Goal: Task Accomplishment & Management: Manage account settings

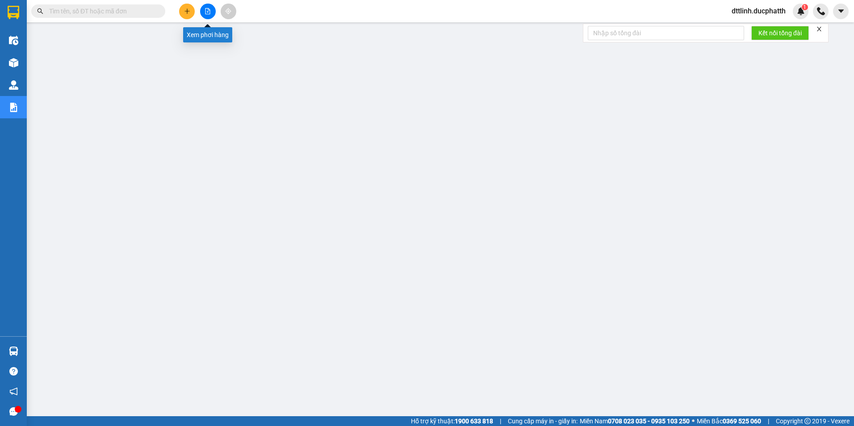
click at [204, 10] on button at bounding box center [208, 12] width 16 height 16
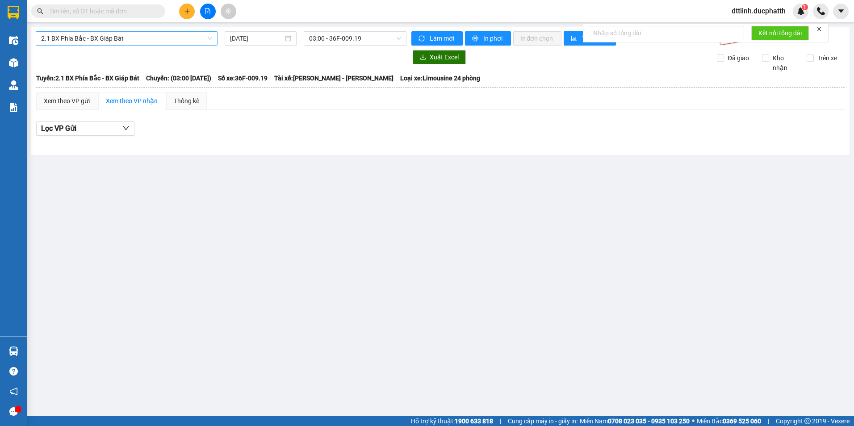
drag, startPoint x: 188, startPoint y: 39, endPoint x: 182, endPoint y: 41, distance: 6.5
click at [188, 39] on span "2.1 BX Phía Bắc - BX Giáp Bát" at bounding box center [126, 38] width 171 height 13
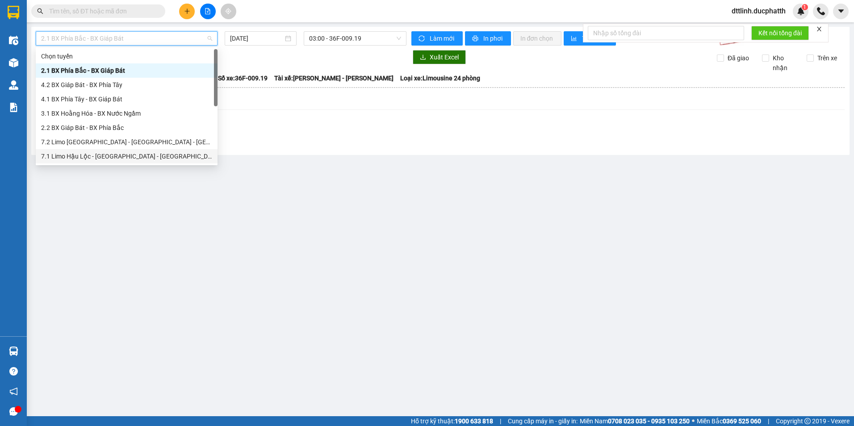
click at [91, 154] on div "7.1 Limo Hậu Lộc - [GEOGRAPHIC_DATA] - [GEOGRAPHIC_DATA]" at bounding box center [126, 156] width 171 height 10
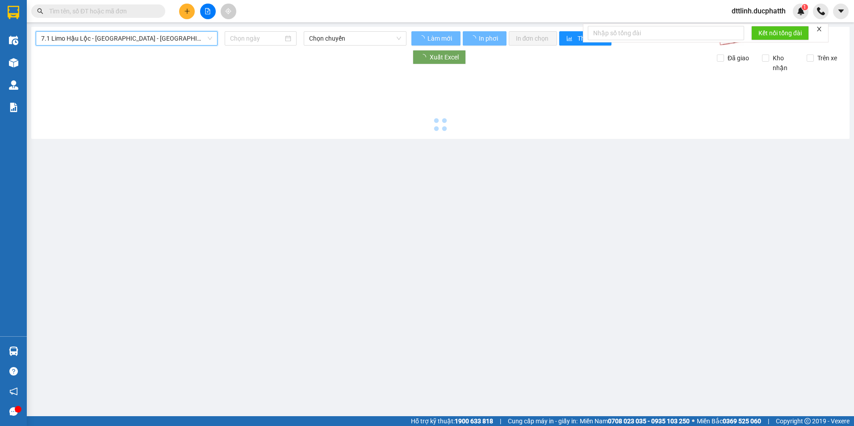
type input "[DATE]"
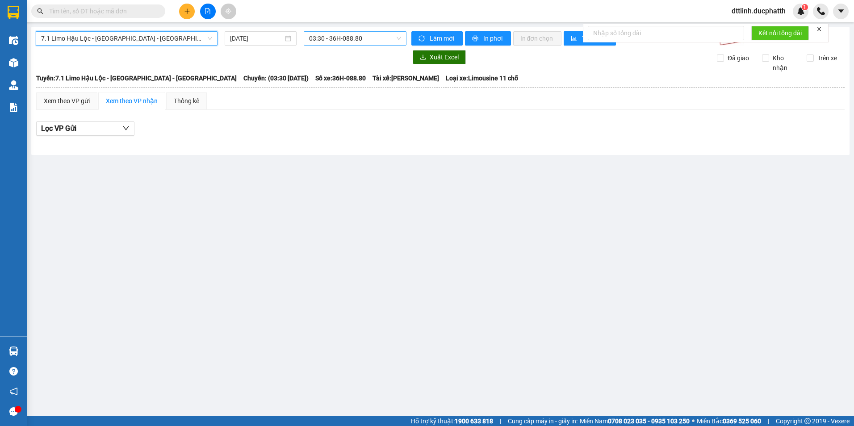
click at [365, 40] on span "03:30 - 36H-088.80" at bounding box center [355, 38] width 92 height 13
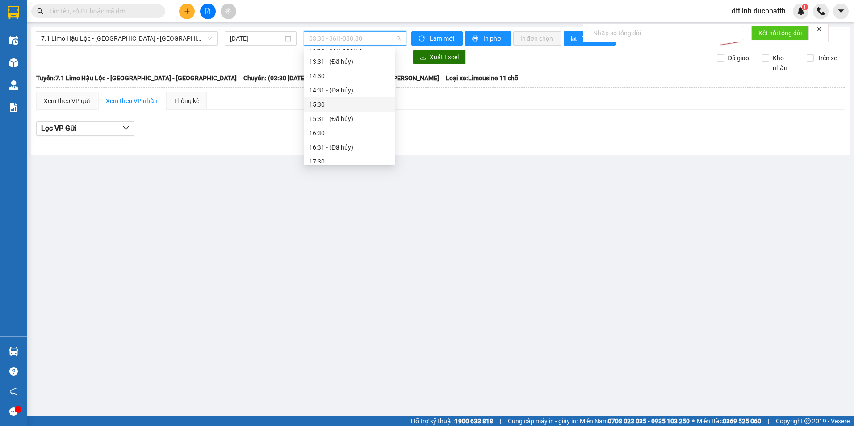
scroll to position [179, 0]
click at [365, 92] on div "13:30 - 36H-088.75" at bounding box center [349, 92] width 80 height 10
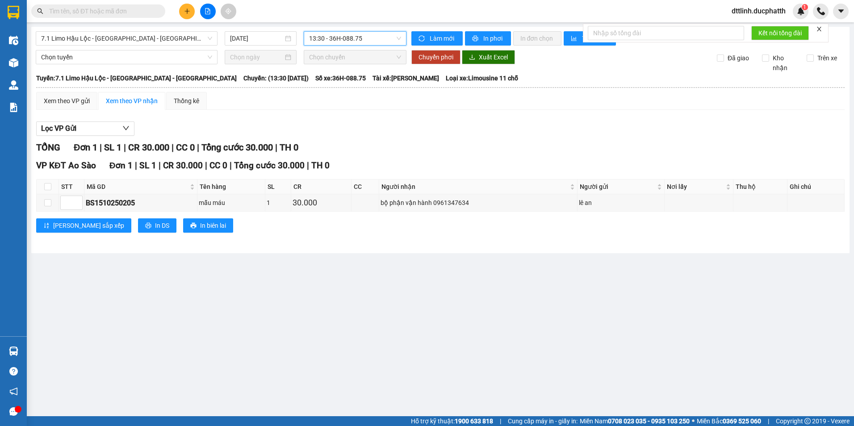
click at [371, 36] on span "13:30 - 36H-088.75" at bounding box center [355, 38] width 92 height 13
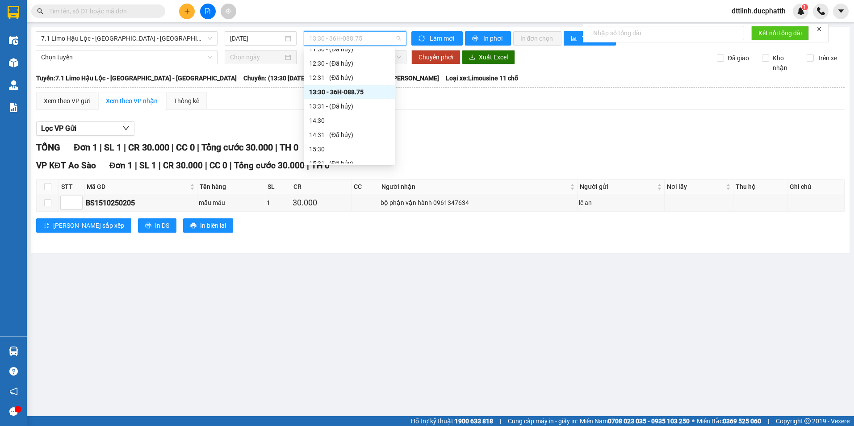
scroll to position [45, 0]
click at [357, 147] on div "09:30 - 36H-088.50" at bounding box center [349, 154] width 91 height 14
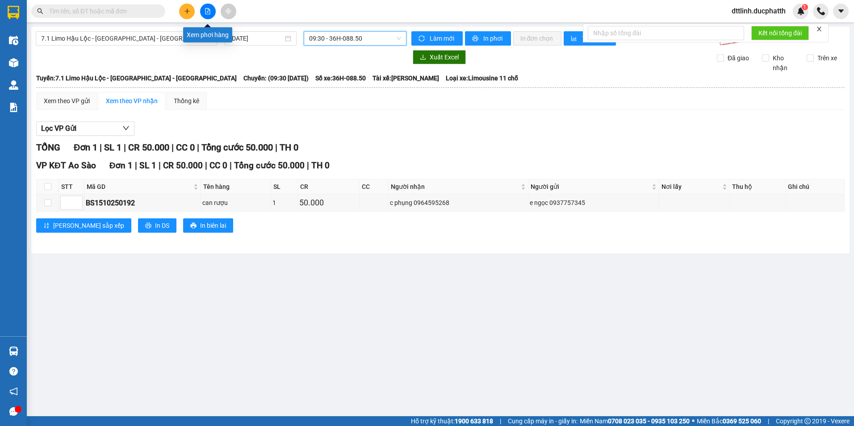
click at [209, 9] on icon "file-add" at bounding box center [208, 11] width 6 height 6
click at [155, 36] on span "7.1 Limo Hậu Lộc - [GEOGRAPHIC_DATA] - [GEOGRAPHIC_DATA]" at bounding box center [126, 38] width 171 height 13
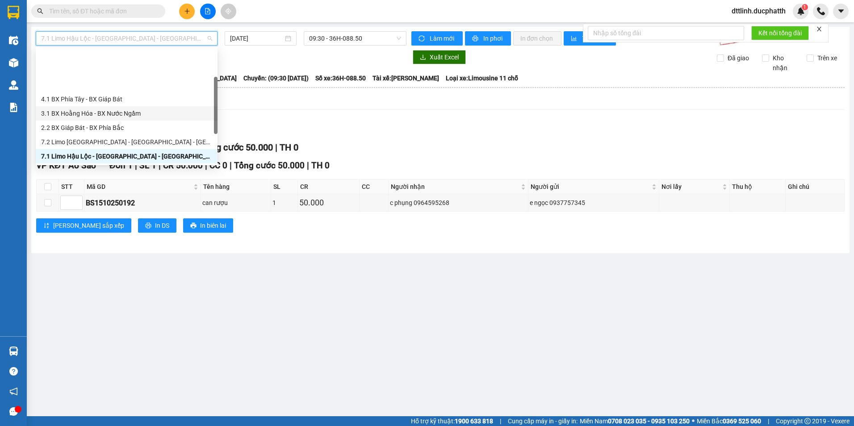
scroll to position [45, 0]
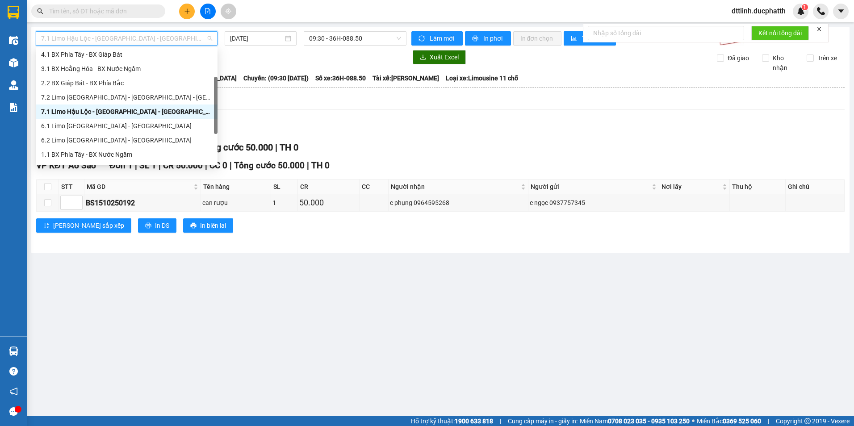
click at [124, 107] on div "7.1 Limo Hậu Lộc - [GEOGRAPHIC_DATA] - [GEOGRAPHIC_DATA]" at bounding box center [126, 112] width 171 height 10
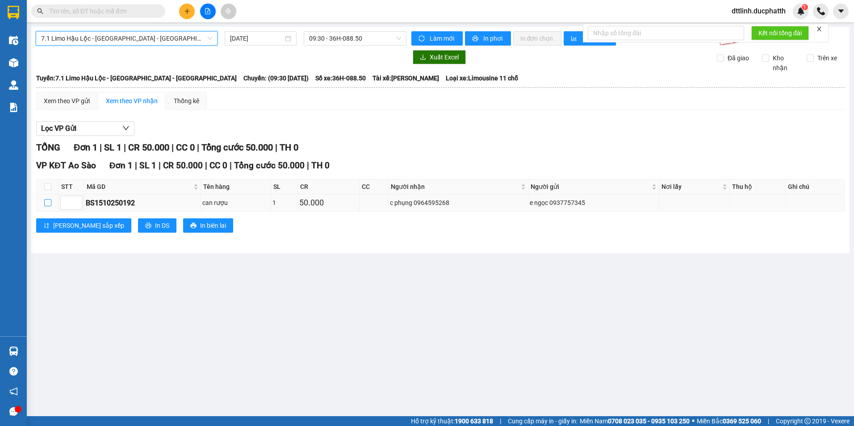
click at [49, 203] on input "checkbox" at bounding box center [47, 202] width 7 height 7
checkbox input "true"
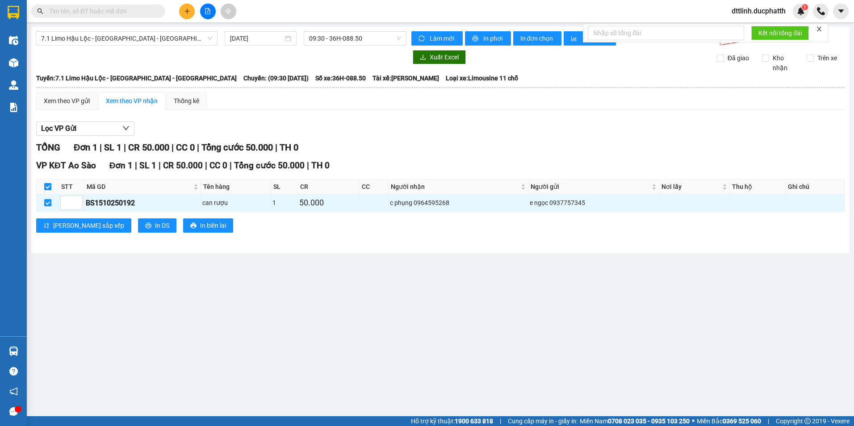
click at [109, 56] on div at bounding box center [221, 57] width 371 height 14
click at [189, 13] on icon "plus" at bounding box center [187, 11] width 6 height 6
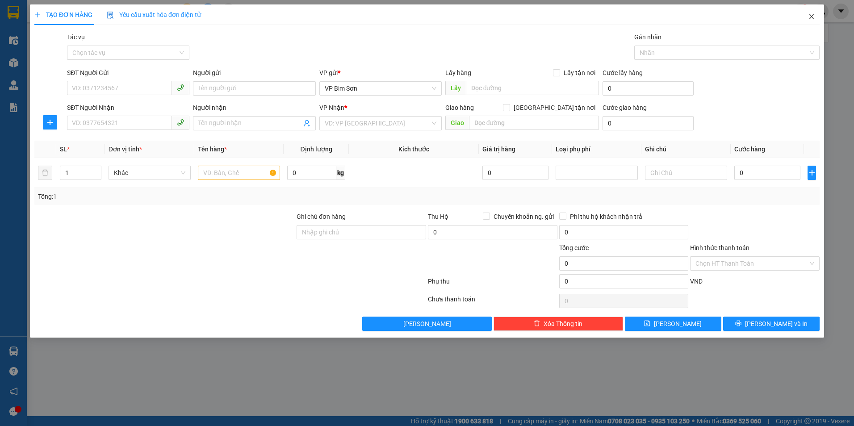
click at [421, 19] on icon "close" at bounding box center [811, 16] width 7 height 7
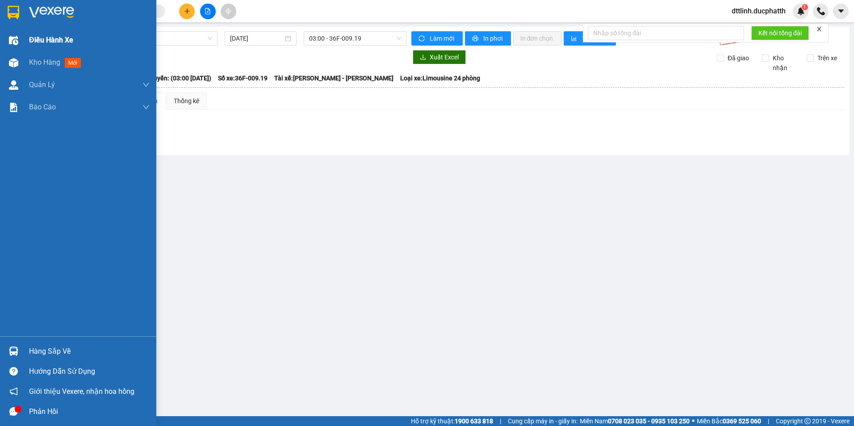
click at [37, 41] on span "Điều hành xe" at bounding box center [51, 39] width 44 height 11
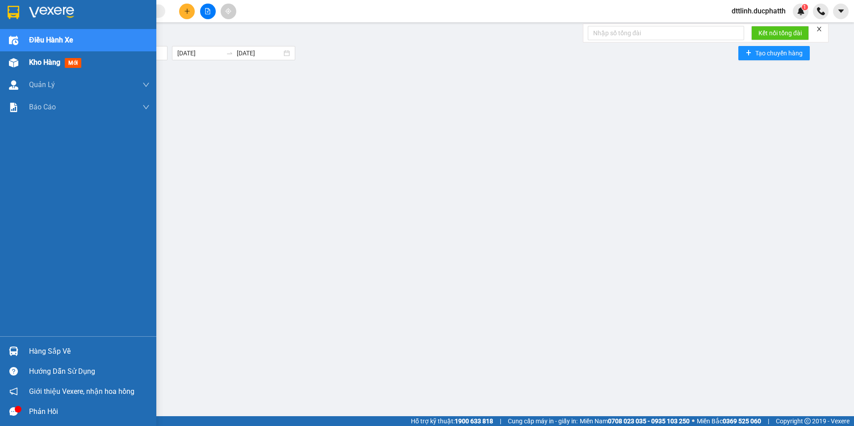
click at [52, 58] on span "Kho hàng" at bounding box center [44, 62] width 31 height 8
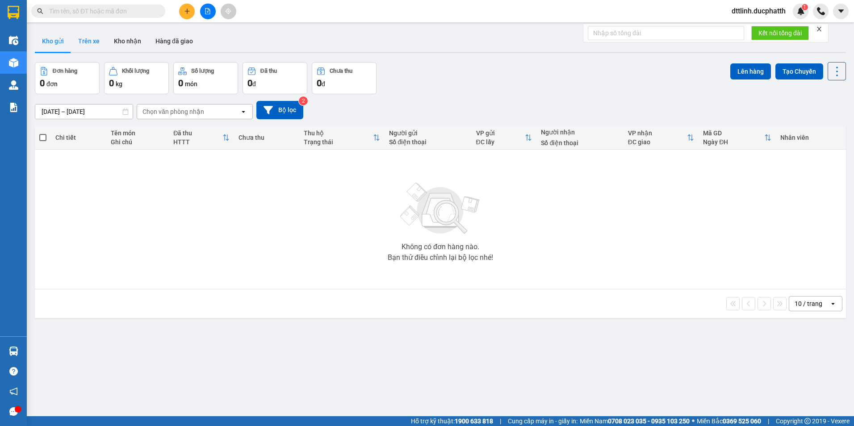
click at [90, 40] on button "Trên xe" at bounding box center [89, 40] width 36 height 21
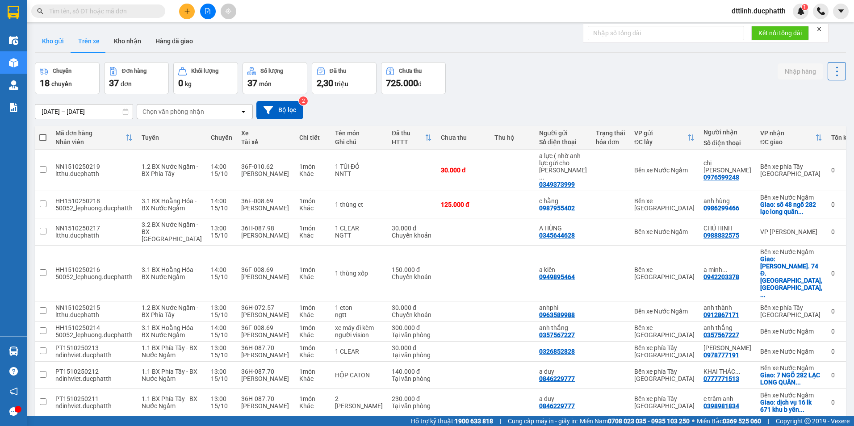
click at [56, 40] on button "Kho gửi" at bounding box center [53, 40] width 36 height 21
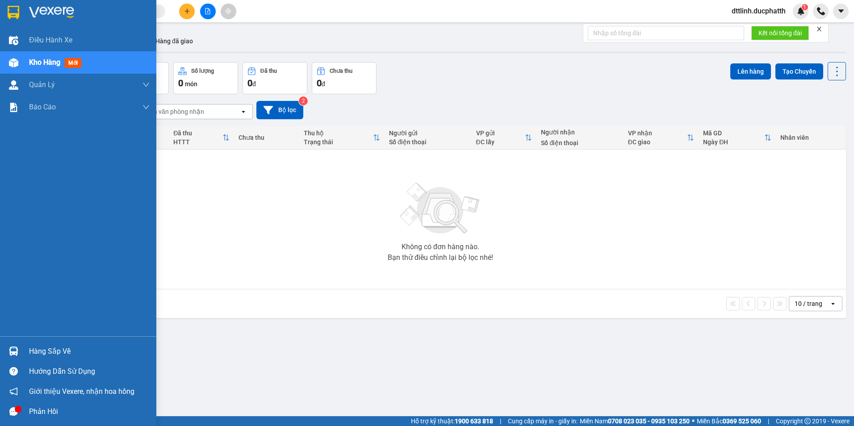
click at [36, 283] on div "Hàng sắp về" at bounding box center [89, 351] width 121 height 13
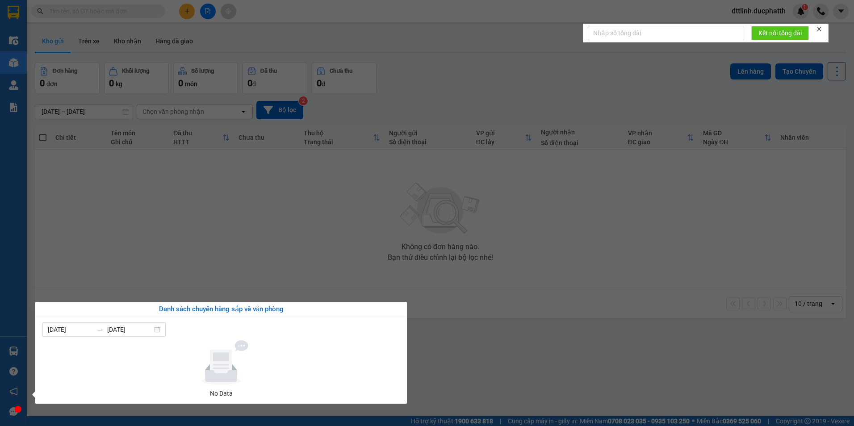
click at [361, 271] on section "Kết quả tìm kiếm ( 0 ) Bộ lọc No Data dttlinh.ducphatth 1 Điều hành xe Kho hàng…" at bounding box center [427, 213] width 854 height 426
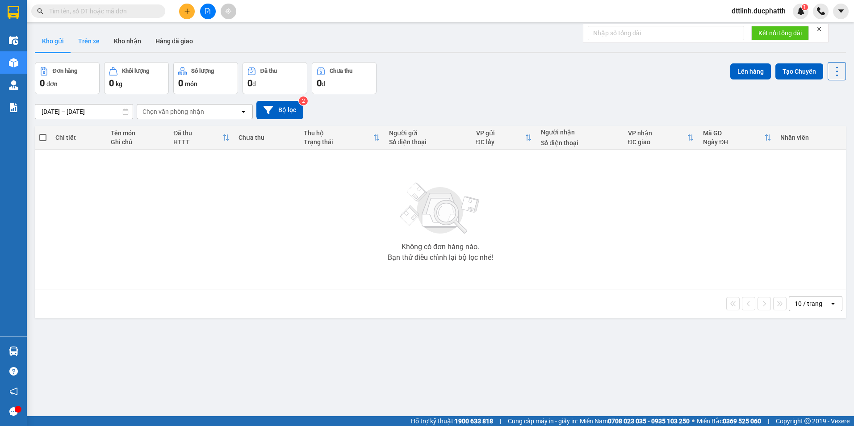
click at [78, 39] on button "Trên xe" at bounding box center [89, 40] width 36 height 21
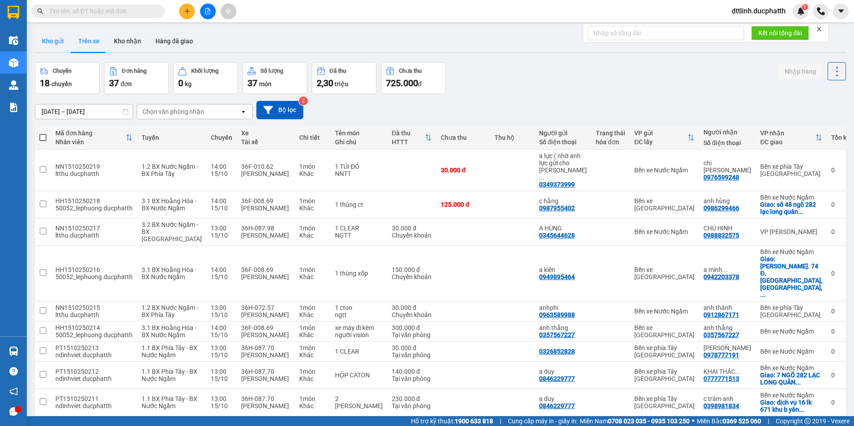
click at [55, 42] on button "Kho gửi" at bounding box center [53, 40] width 36 height 21
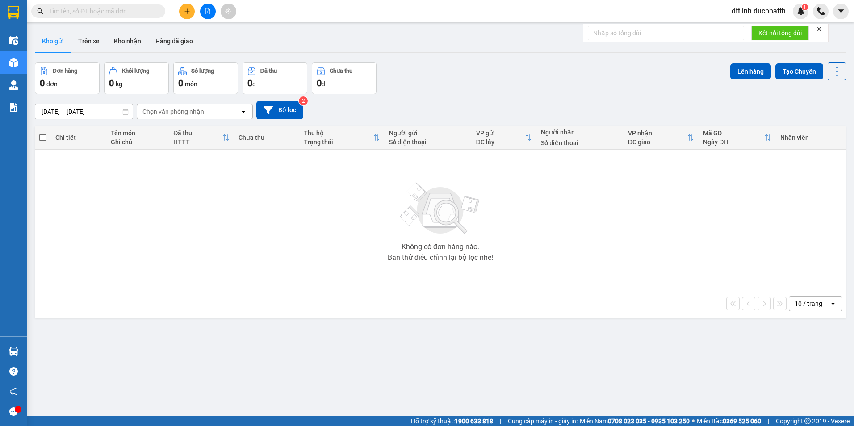
click at [202, 113] on div "Chọn văn phòng nhận" at bounding box center [174, 111] width 62 height 9
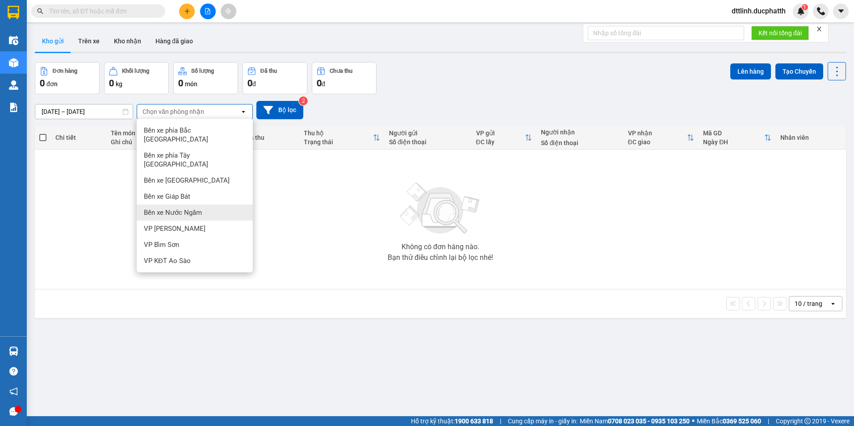
drag, startPoint x: 304, startPoint y: 174, endPoint x: 278, endPoint y: 151, distance: 35.1
click at [304, 174] on div "Không có đơn hàng nào. Bạn thử điều chỉnh lại bộ lọc nhé!" at bounding box center [440, 219] width 802 height 134
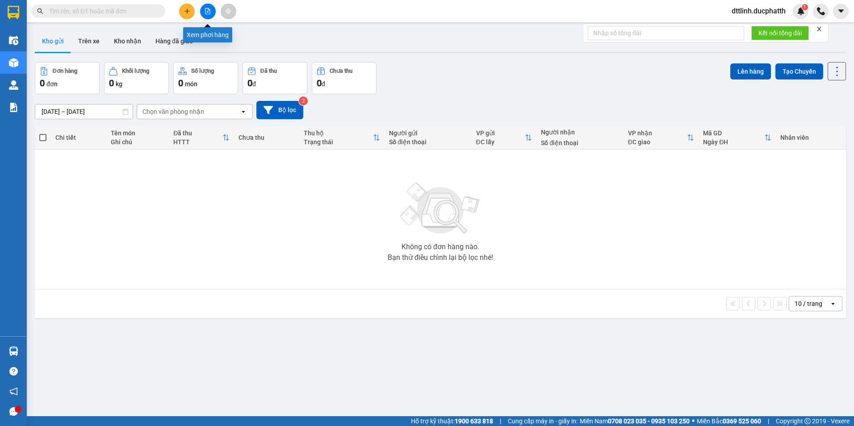
click at [206, 13] on icon "file-add" at bounding box center [208, 11] width 5 height 6
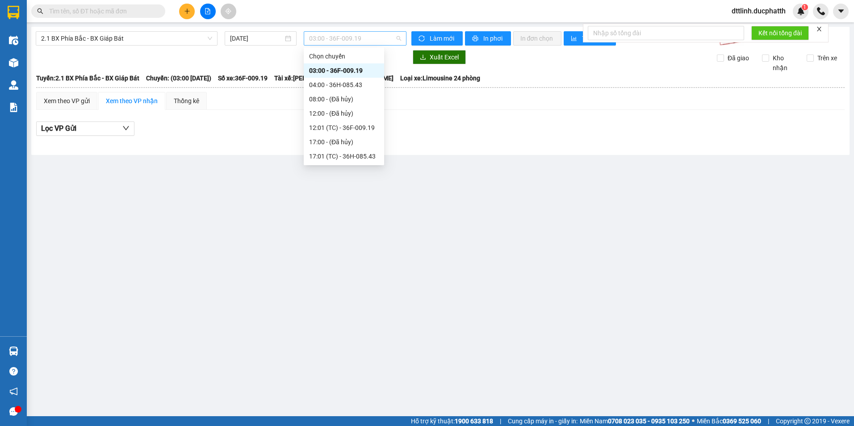
click at [372, 37] on span "03:00 - 36F-009.19" at bounding box center [355, 38] width 92 height 13
click at [181, 38] on span "2.1 BX Phía Bắc - BX Giáp Bát" at bounding box center [126, 38] width 171 height 13
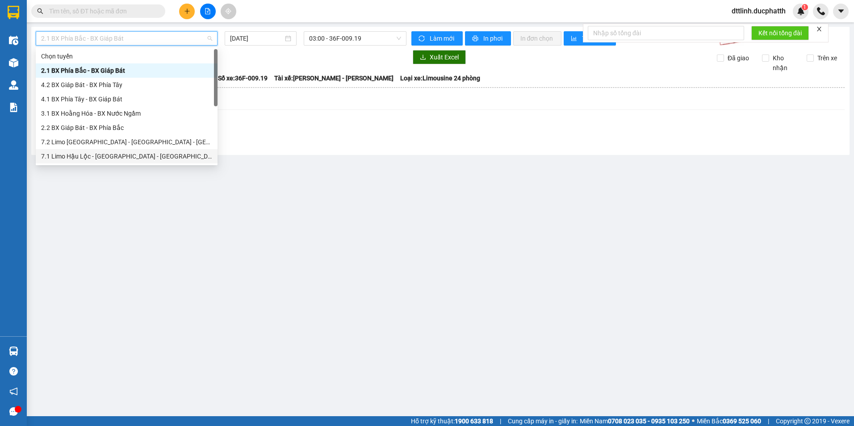
click at [95, 151] on div "7.1 Limo Hậu Lộc - [GEOGRAPHIC_DATA] - [GEOGRAPHIC_DATA]" at bounding box center [127, 156] width 182 height 14
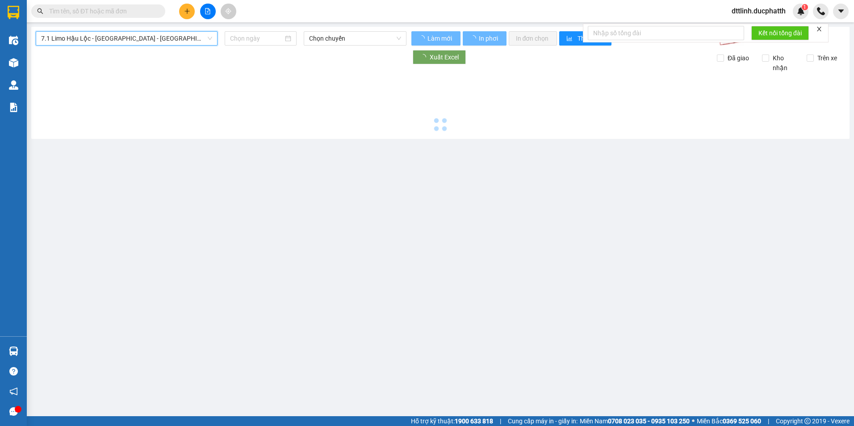
type input "[DATE]"
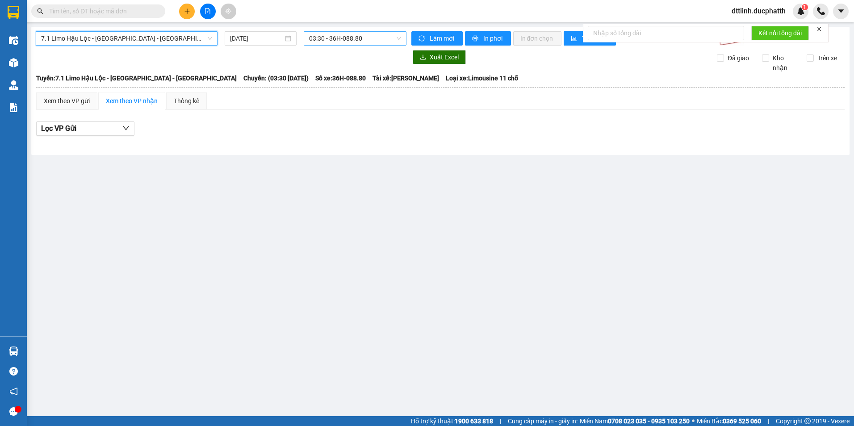
click at [373, 35] on span "03:30 - 36H-088.80" at bounding box center [355, 38] width 92 height 13
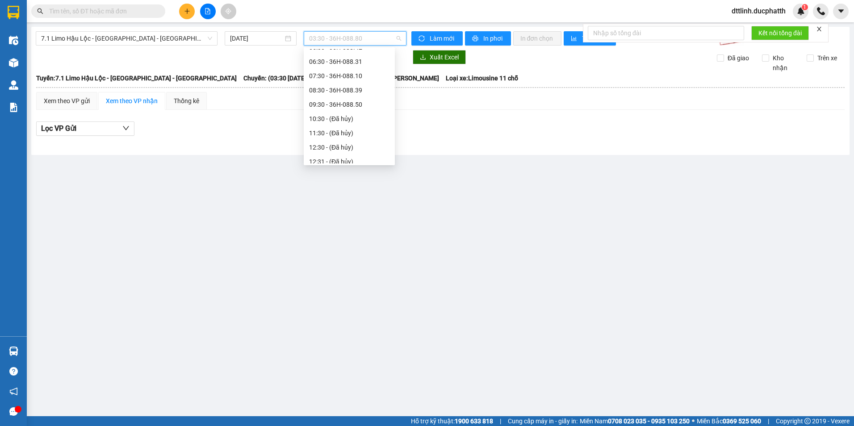
scroll to position [50, 0]
click at [351, 143] on div "09:30 - 36H-088.50" at bounding box center [349, 149] width 91 height 14
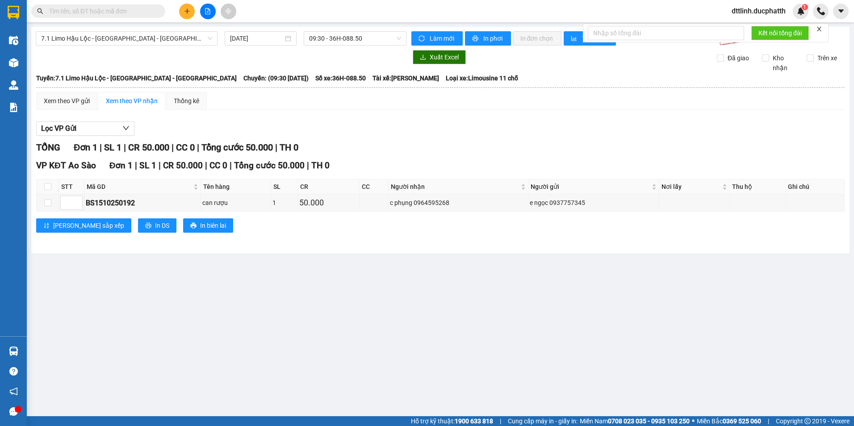
click at [40, 57] on div at bounding box center [221, 57] width 371 height 14
click at [49, 199] on input "checkbox" at bounding box center [47, 202] width 7 height 7
checkbox input "true"
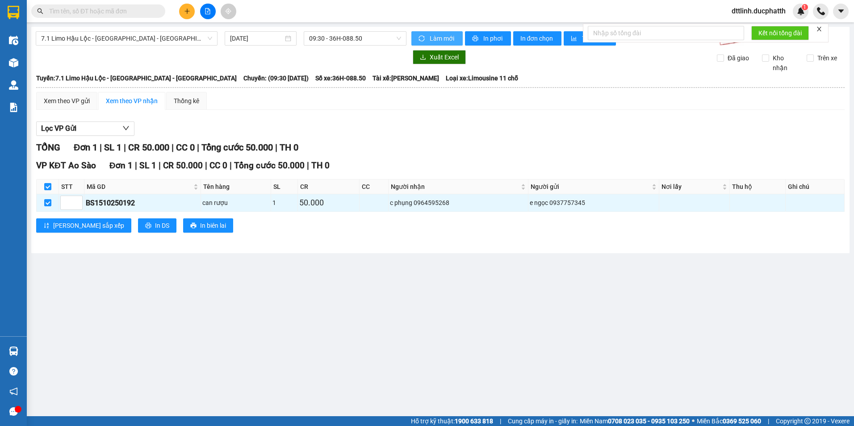
click at [421, 42] on span "Làm mới" at bounding box center [443, 39] width 26 height 10
click at [421, 27] on icon "close" at bounding box center [819, 29] width 6 height 6
click at [76, 97] on div "Xem theo VP gửi" at bounding box center [67, 101] width 46 height 10
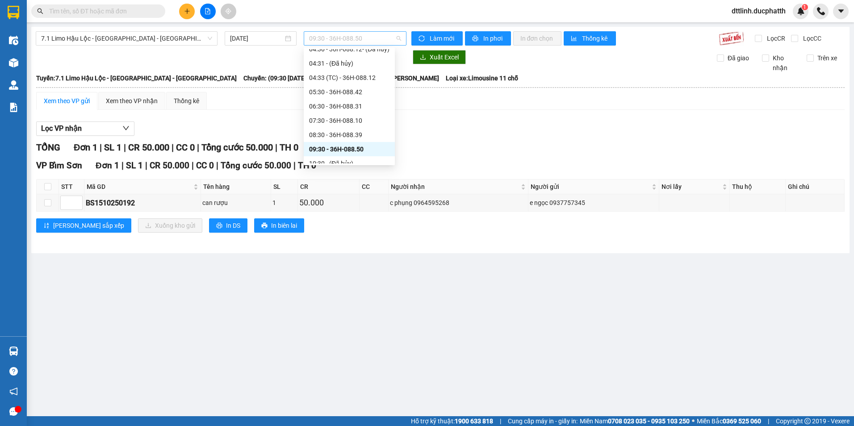
click at [372, 38] on span "09:30 - 36H-088.50" at bounding box center [355, 38] width 92 height 13
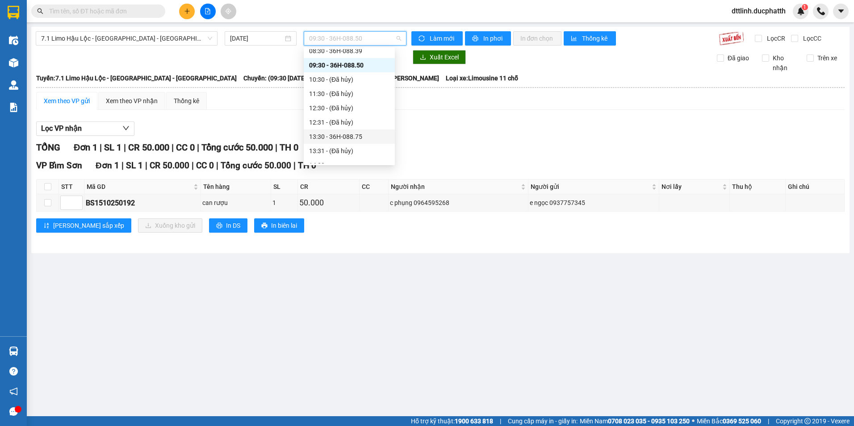
click at [357, 135] on div "13:30 - 36H-088.75" at bounding box center [349, 137] width 80 height 10
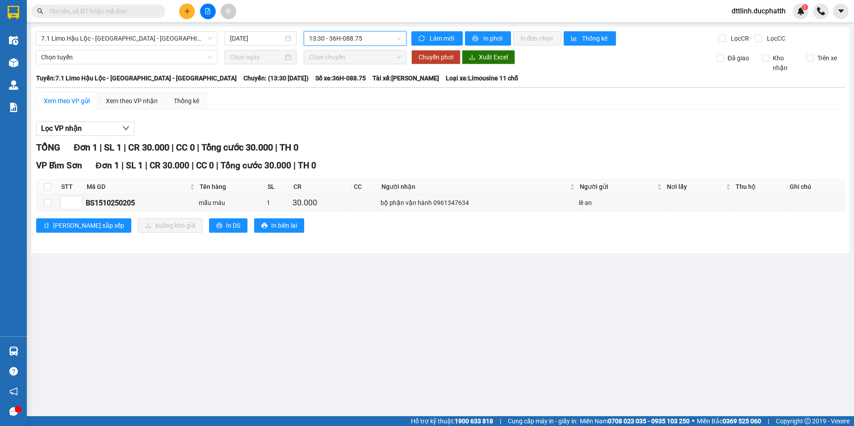
click at [375, 38] on span "13:30 - 36H-088.75" at bounding box center [355, 38] width 92 height 13
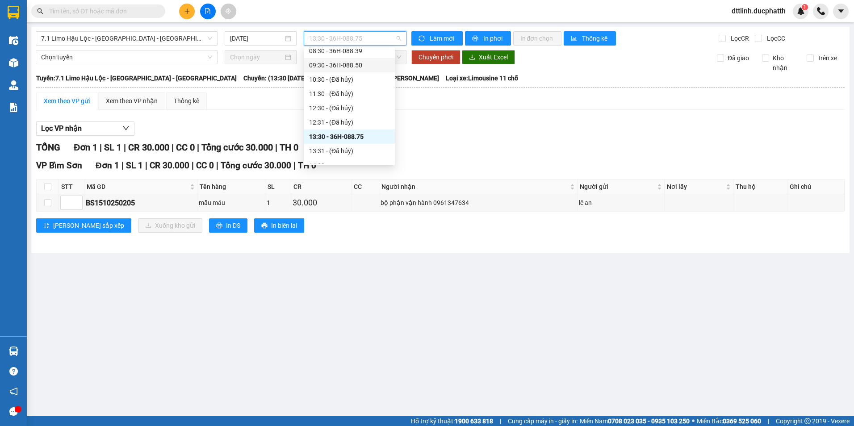
click at [361, 67] on div "09:30 - 36H-088.50" at bounding box center [349, 65] width 80 height 10
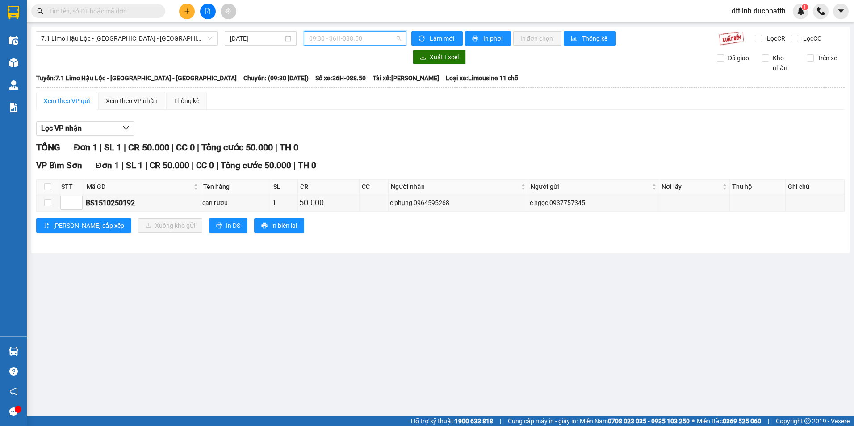
click at [374, 38] on span "09:30 - 36H-088.50" at bounding box center [355, 38] width 92 height 13
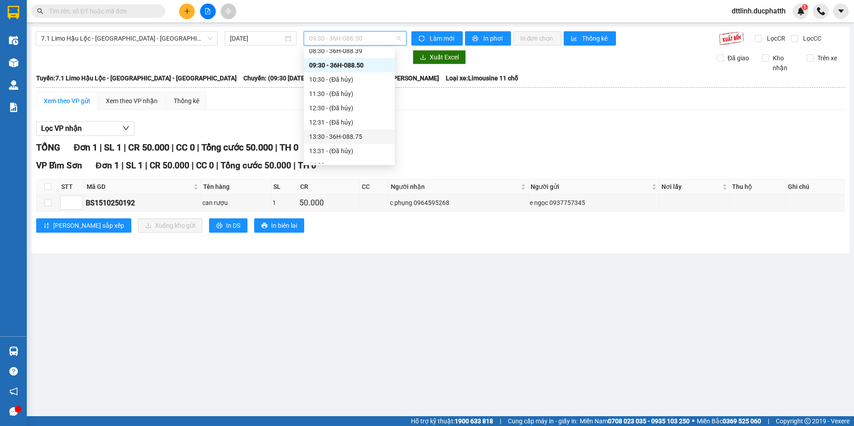
click at [361, 132] on div "13:30 - 36H-088.75" at bounding box center [349, 137] width 80 height 10
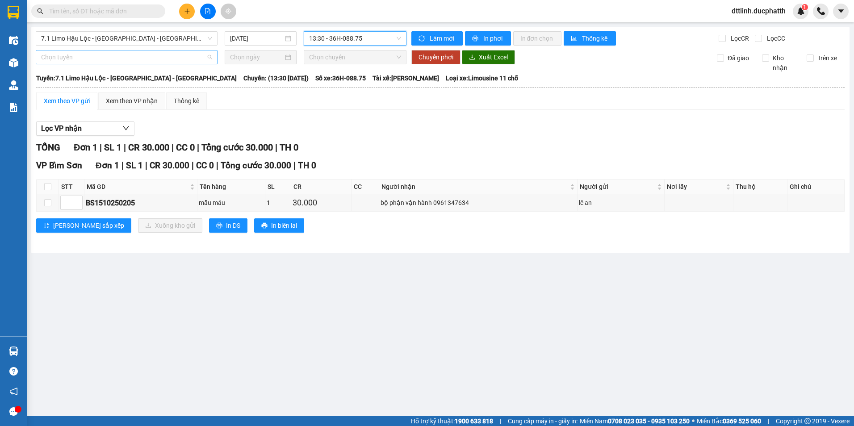
click at [150, 60] on span "Chọn tuyến" at bounding box center [126, 56] width 171 height 13
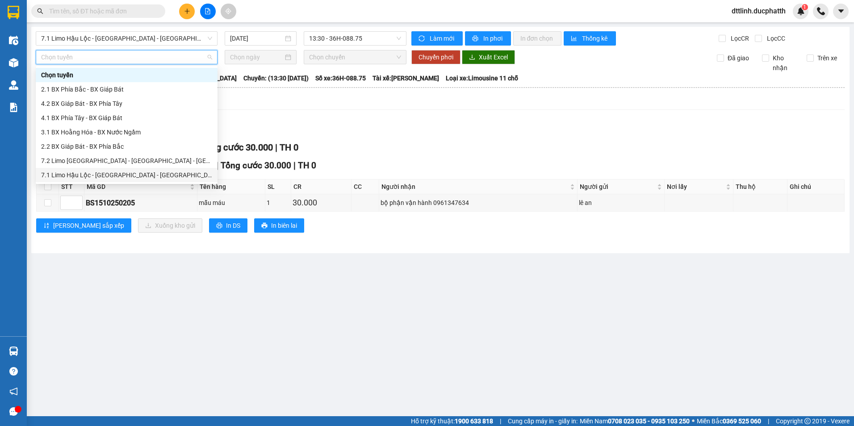
click at [92, 173] on div "7.1 Limo Hậu Lộc - [GEOGRAPHIC_DATA] - [GEOGRAPHIC_DATA]" at bounding box center [126, 175] width 171 height 10
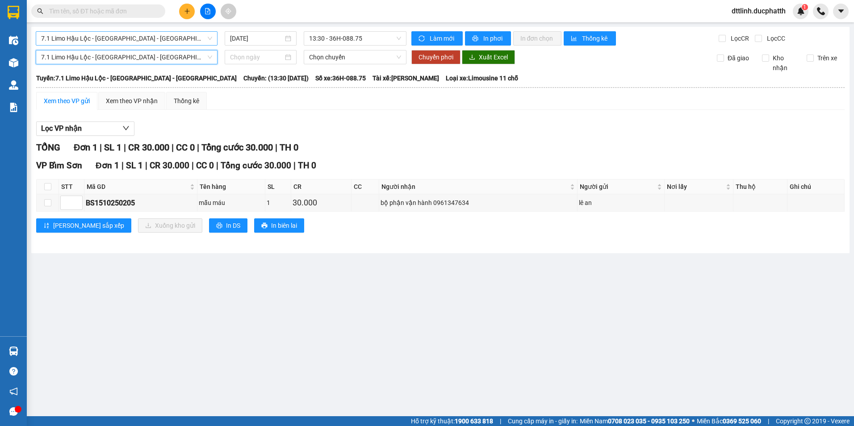
click at [158, 41] on span "7.1 Limo Hậu Lộc - [GEOGRAPHIC_DATA] - [GEOGRAPHIC_DATA]" at bounding box center [126, 38] width 171 height 13
click at [349, 53] on span "Chọn chuyến" at bounding box center [355, 56] width 92 height 13
click at [368, 38] on span "13:30 - 36H-088.75" at bounding box center [355, 38] width 92 height 13
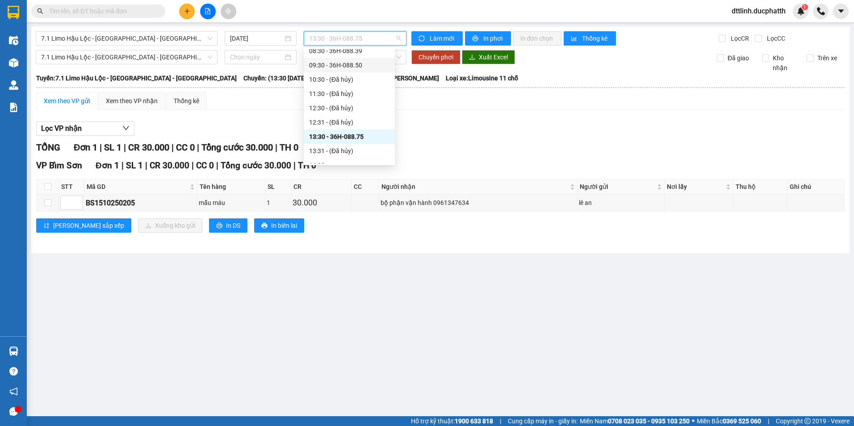
click at [357, 63] on div "09:30 - 36H-088.50" at bounding box center [349, 65] width 80 height 10
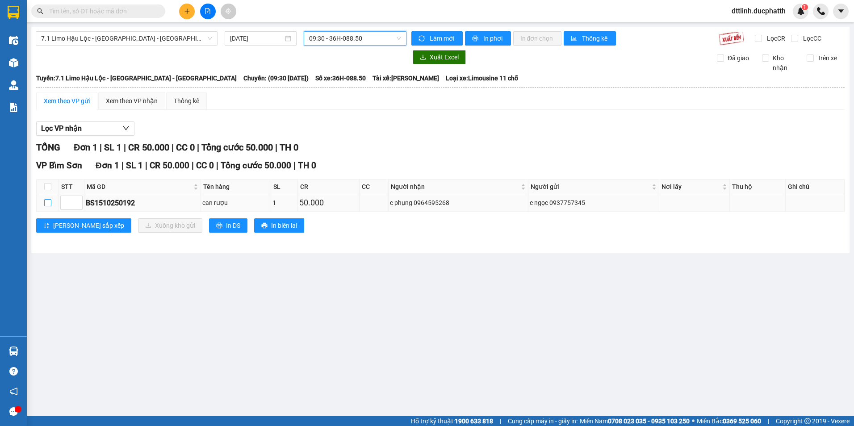
click at [50, 199] on label at bounding box center [47, 203] width 7 height 10
click at [50, 199] on input "checkbox" at bounding box center [47, 202] width 7 height 7
checkbox input "true"
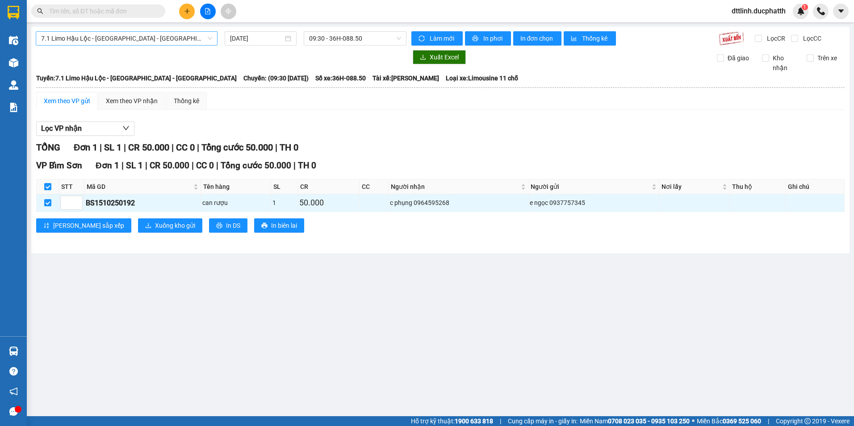
click at [174, 42] on span "7.1 Limo Hậu Lộc - [GEOGRAPHIC_DATA] - [GEOGRAPHIC_DATA]" at bounding box center [126, 38] width 171 height 13
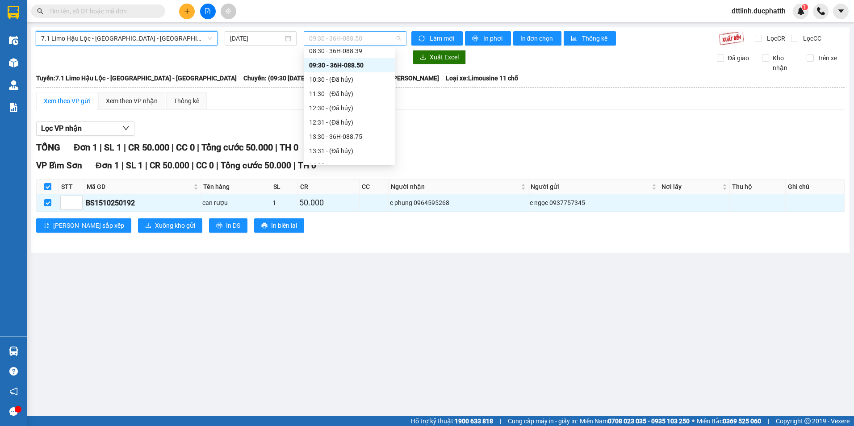
click at [365, 38] on span "09:30 - 36H-088.50" at bounding box center [355, 38] width 92 height 13
click at [353, 134] on div "13:30 - 36H-088.75" at bounding box center [349, 137] width 80 height 10
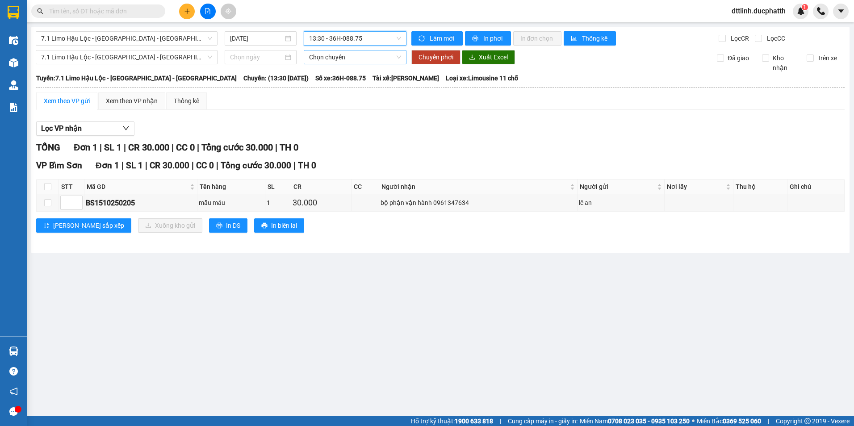
click at [342, 58] on span "Chọn chuyến" at bounding box center [355, 56] width 92 height 13
click at [51, 203] on input "checkbox" at bounding box center [47, 202] width 7 height 7
checkbox input "true"
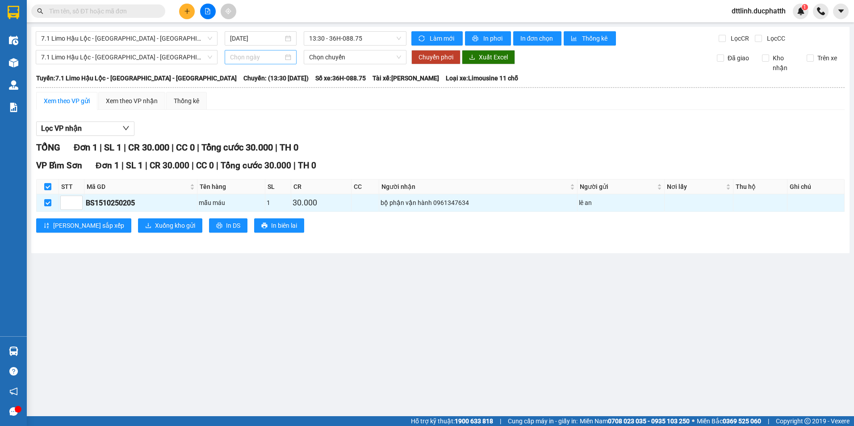
click at [269, 57] on input at bounding box center [256, 57] width 53 height 10
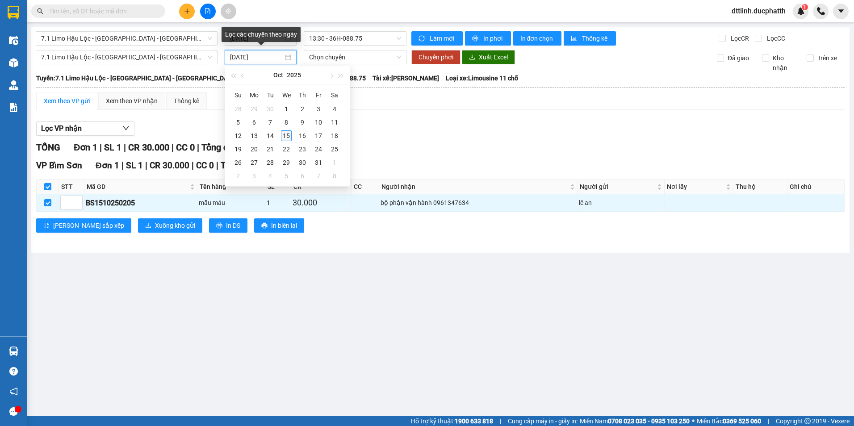
type input "[DATE]"
click at [286, 135] on div "15" at bounding box center [286, 135] width 11 height 11
type input "[DATE]"
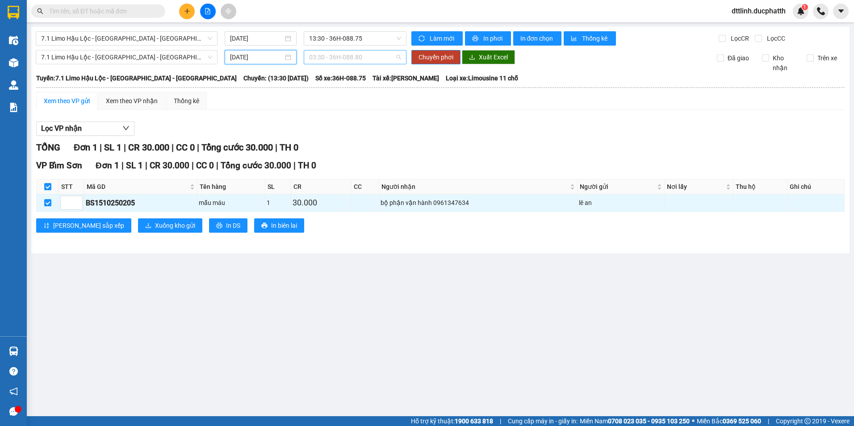
click at [367, 59] on span "03:30 - 36H-088.80" at bounding box center [355, 56] width 92 height 13
click at [358, 59] on span "03:30 - 36H-088.80" at bounding box center [355, 56] width 92 height 13
click at [361, 56] on span "03:30 - 36H-088.80" at bounding box center [355, 56] width 92 height 13
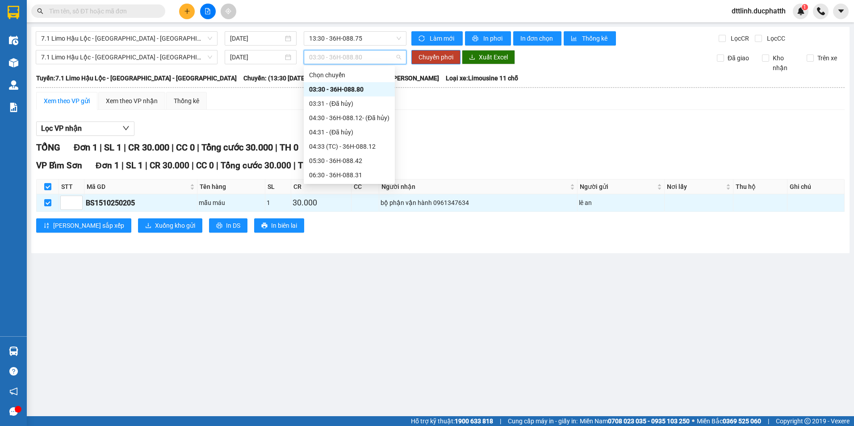
scroll to position [179, 0]
drag, startPoint x: 352, startPoint y: 109, endPoint x: 353, endPoint y: 84, distance: 25.5
click at [352, 109] on div "13:30 - 36H-088.75" at bounding box center [349, 111] width 80 height 10
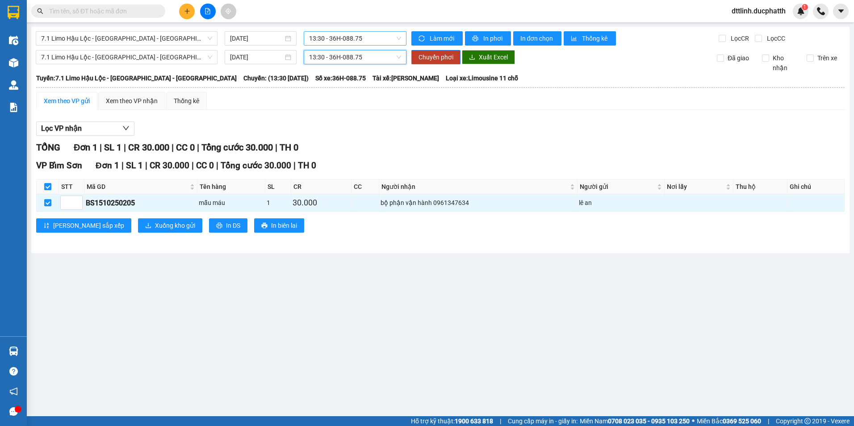
click at [370, 39] on span "13:30 - 36H-088.75" at bounding box center [355, 38] width 92 height 13
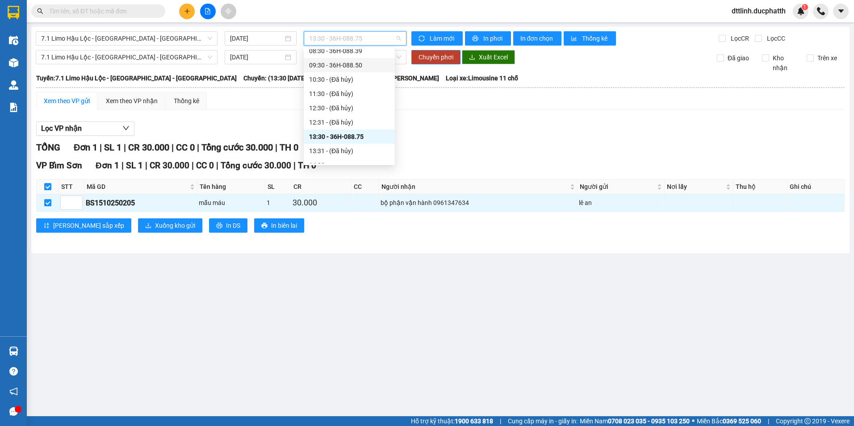
click at [362, 65] on div "09:30 - 36H-088.50" at bounding box center [349, 65] width 80 height 10
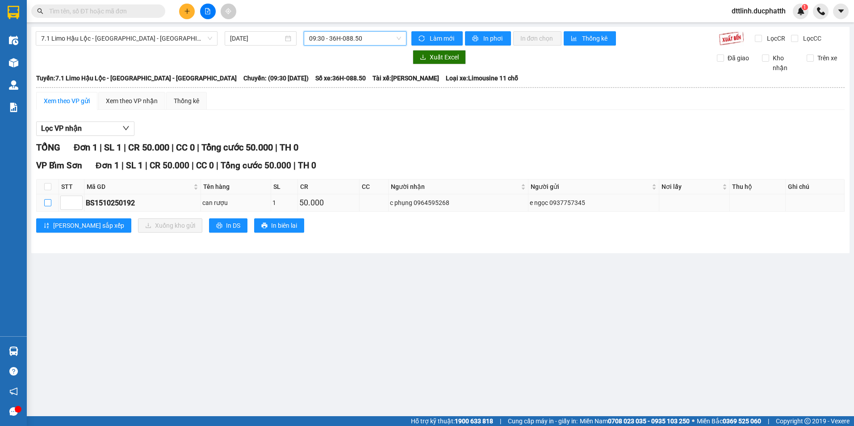
click at [49, 201] on input "checkbox" at bounding box center [47, 202] width 7 height 7
checkbox input "true"
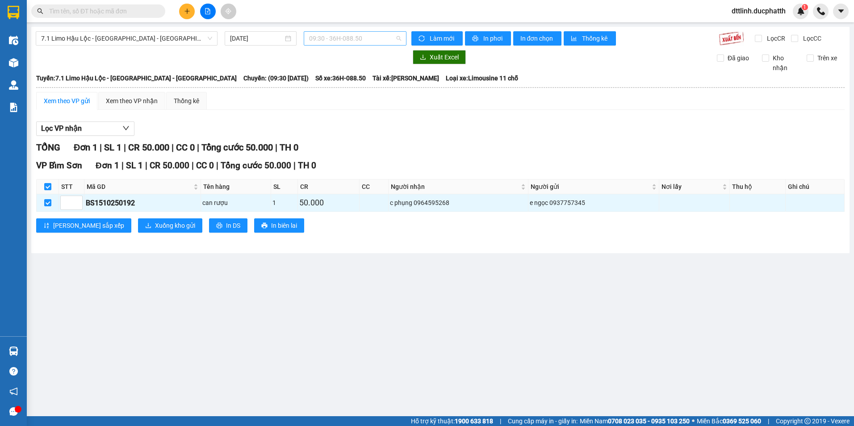
click at [369, 39] on span "09:30 - 36H-088.50" at bounding box center [355, 38] width 92 height 13
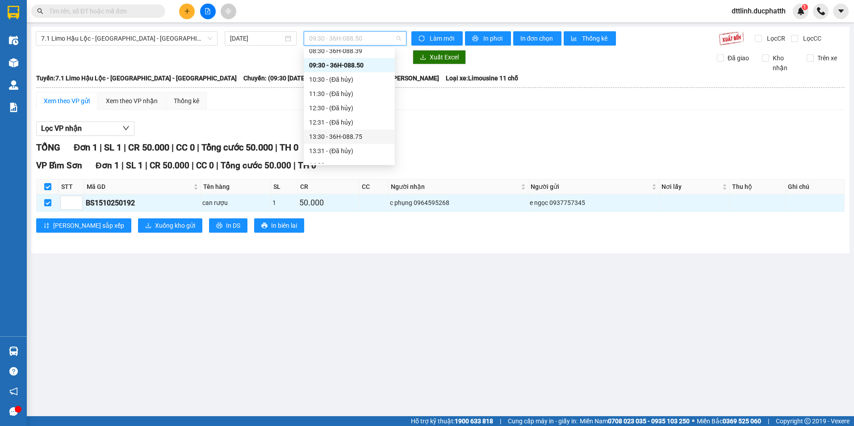
click at [354, 137] on div "13:30 - 36H-088.75" at bounding box center [349, 137] width 80 height 10
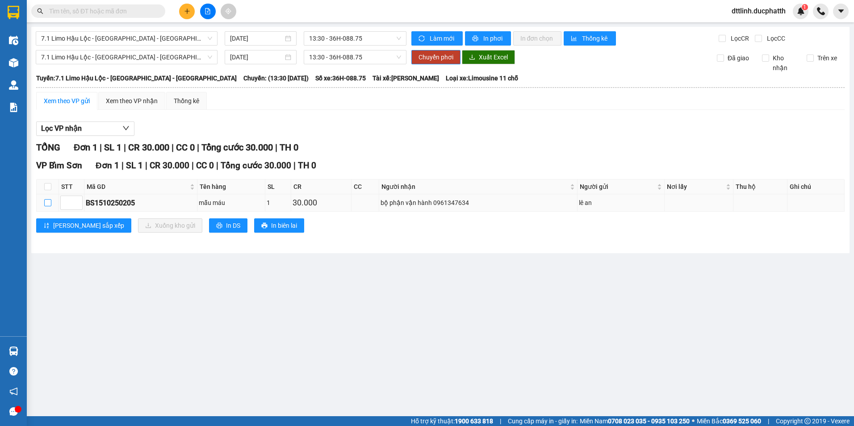
click at [49, 203] on input "checkbox" at bounding box center [47, 202] width 7 height 7
checkbox input "true"
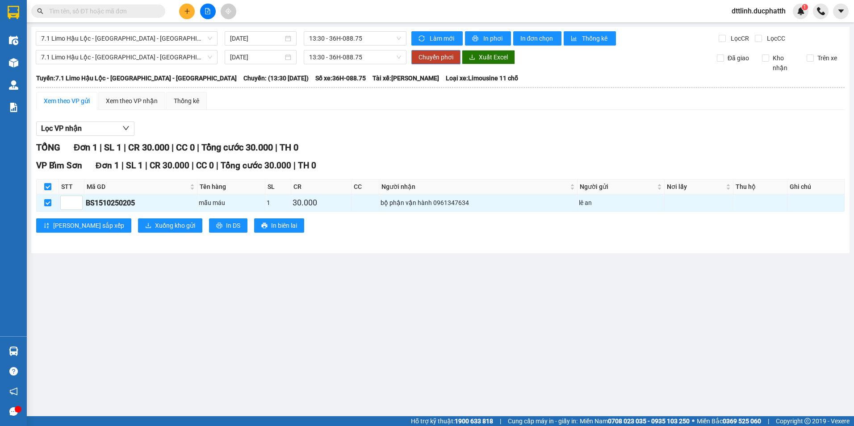
click at [421, 56] on span "Chuyển phơi" at bounding box center [436, 57] width 35 height 10
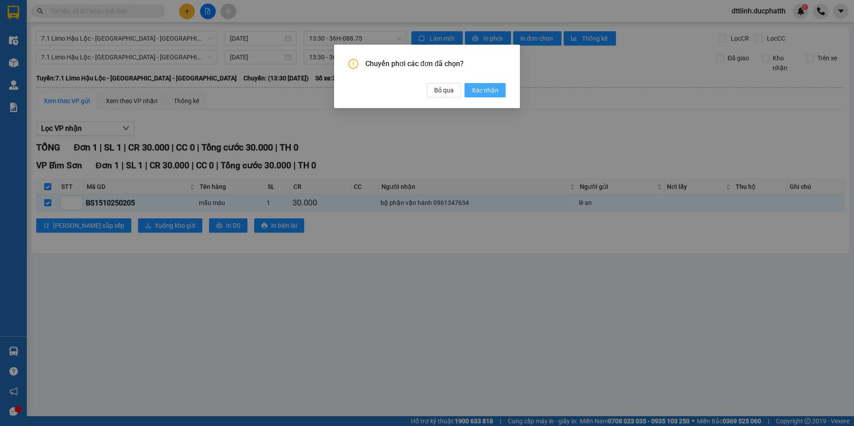
click at [421, 90] on span "Xác nhận" at bounding box center [485, 90] width 27 height 10
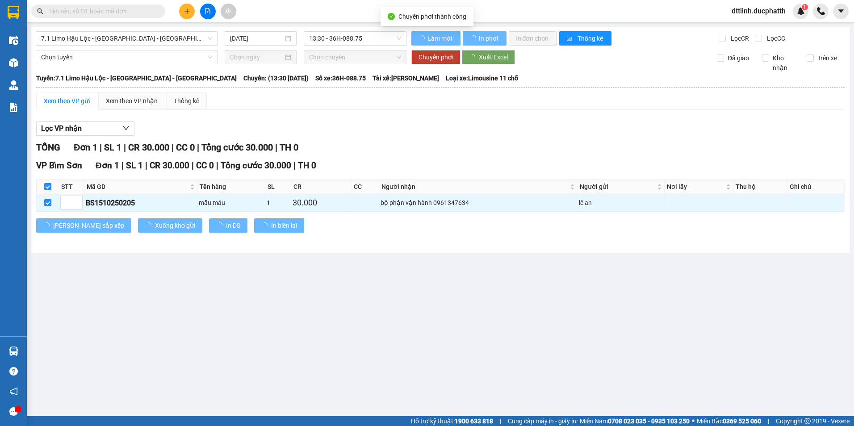
checkbox input "false"
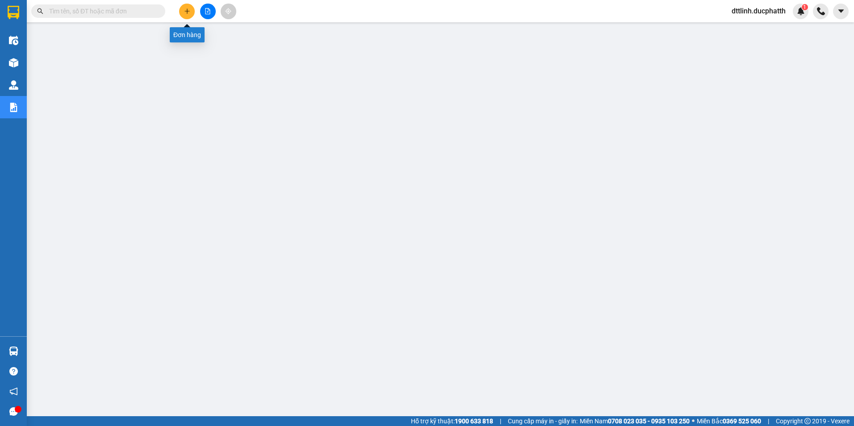
click at [185, 13] on icon "plus" at bounding box center [187, 11] width 6 height 6
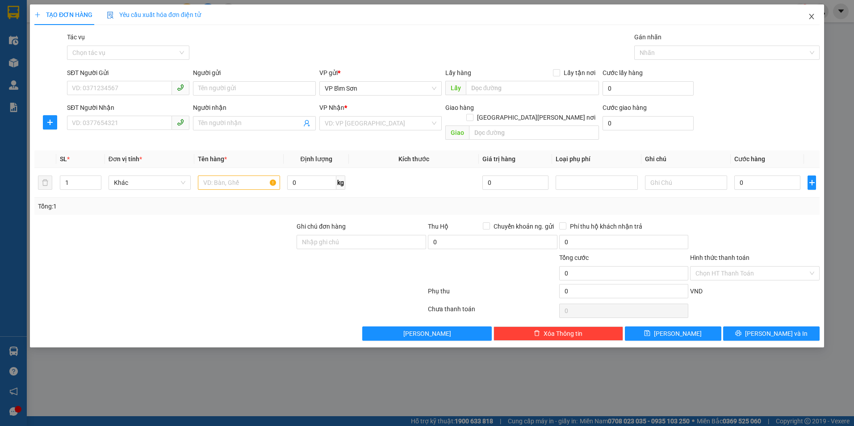
click at [811, 20] on icon "close" at bounding box center [811, 16] width 7 height 7
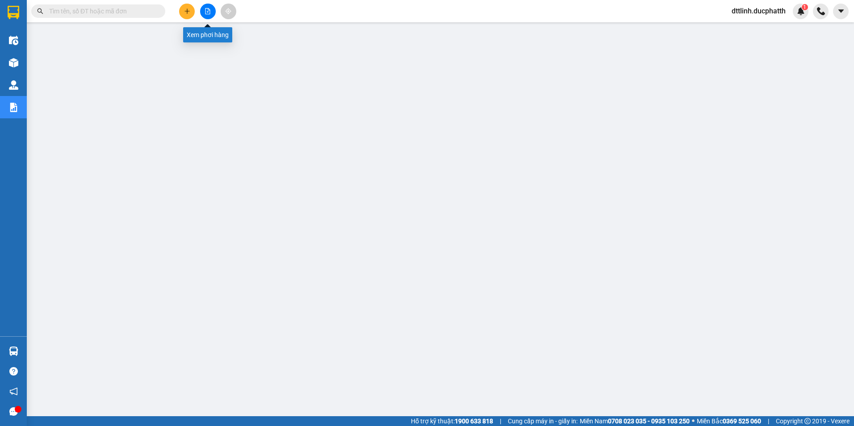
click at [210, 10] on icon "file-add" at bounding box center [208, 11] width 6 height 6
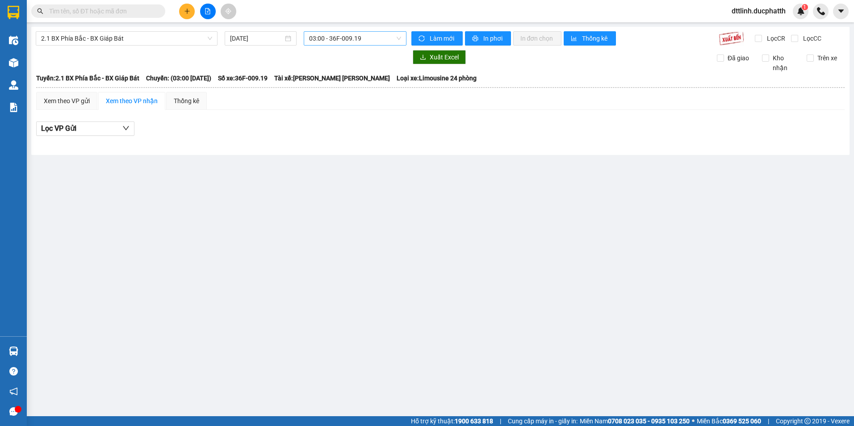
click at [371, 39] on span "03:00 - 36F-009.19" at bounding box center [355, 38] width 92 height 13
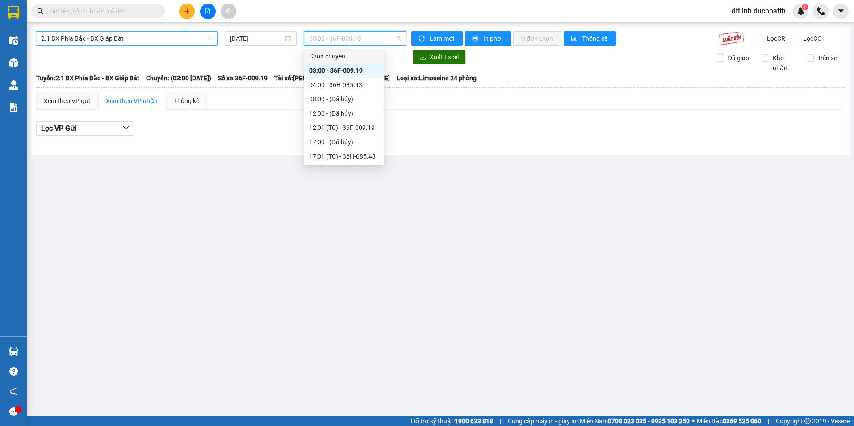
click at [172, 39] on span "2.1 BX Phía Bắc - BX Giáp Bát" at bounding box center [126, 38] width 171 height 13
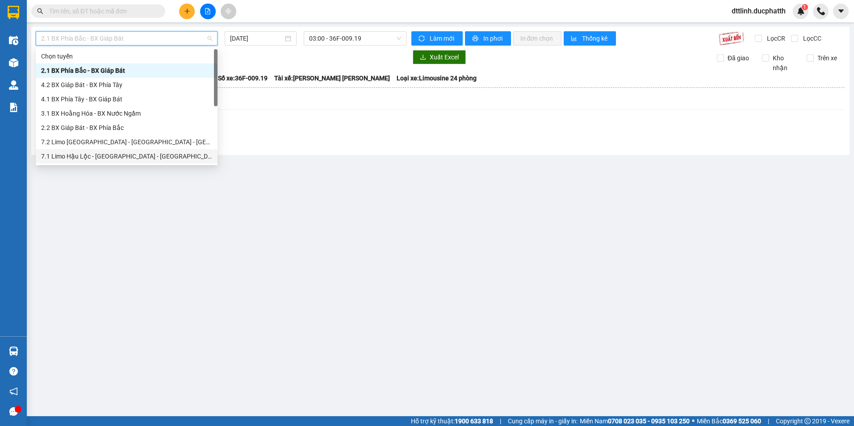
click at [90, 152] on div "7.1 Limo Hậu Lộc - [GEOGRAPHIC_DATA] - [GEOGRAPHIC_DATA]" at bounding box center [126, 156] width 171 height 10
type input "[DATE]"
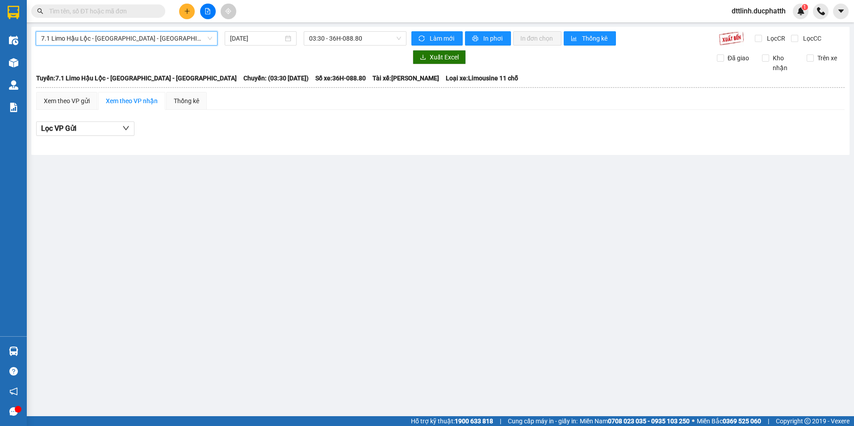
click at [212, 39] on span "7.1 Limo Hậu Lộc - [GEOGRAPHIC_DATA] - [GEOGRAPHIC_DATA]" at bounding box center [126, 38] width 171 height 13
click at [236, 50] on div at bounding box center [221, 57] width 371 height 14
click at [387, 39] on span "03:30 - 36H-088.80" at bounding box center [355, 38] width 92 height 13
click at [495, 126] on div "Lọc VP Gửi" at bounding box center [440, 129] width 809 height 15
click at [77, 104] on div "Xem theo VP gửi" at bounding box center [67, 101] width 46 height 10
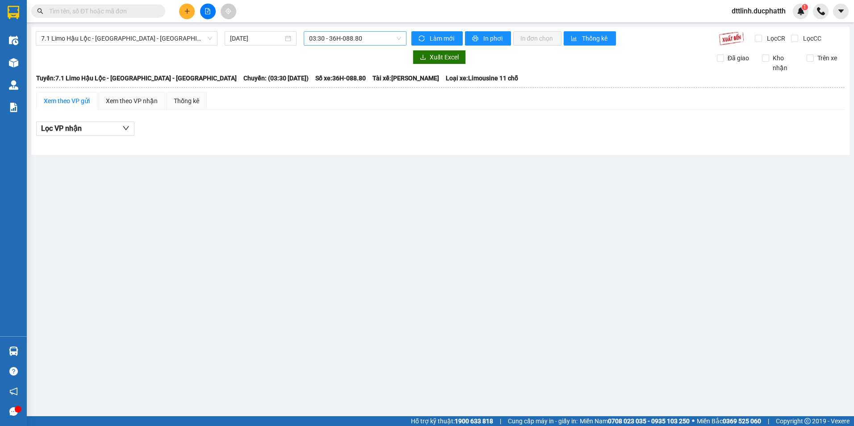
click at [386, 39] on span "03:30 - 36H-088.80" at bounding box center [355, 38] width 92 height 13
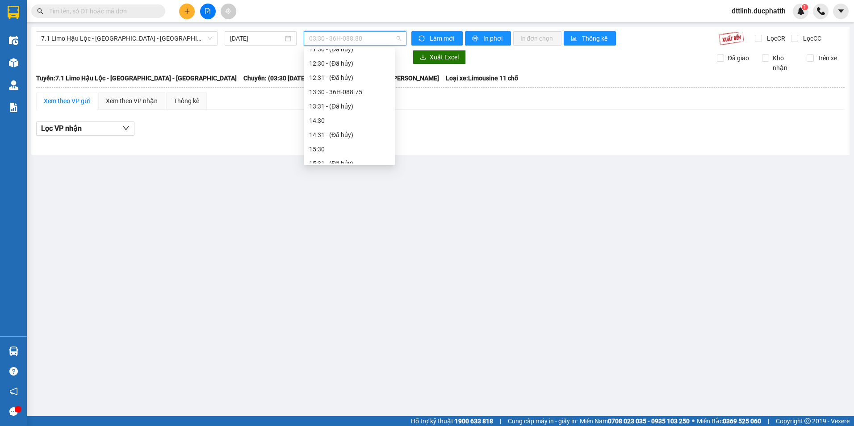
scroll to position [89, 0]
click at [364, 111] on div "09:30 - 36H-088.50" at bounding box center [349, 110] width 80 height 10
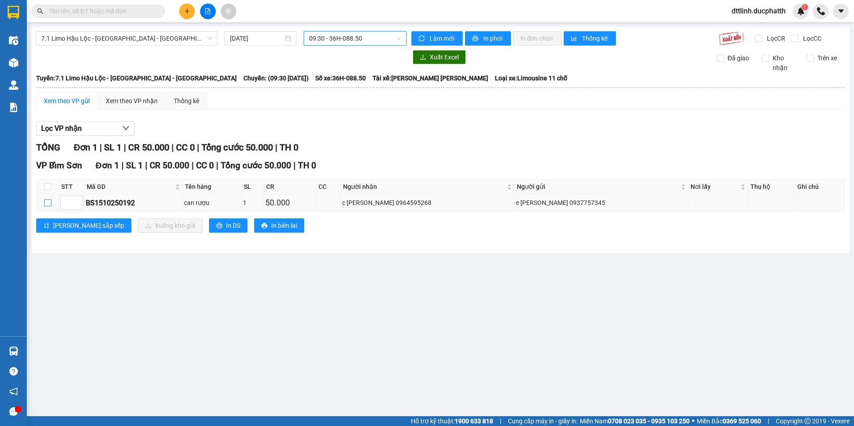
click at [49, 202] on input "checkbox" at bounding box center [47, 202] width 7 height 7
checkbox input "true"
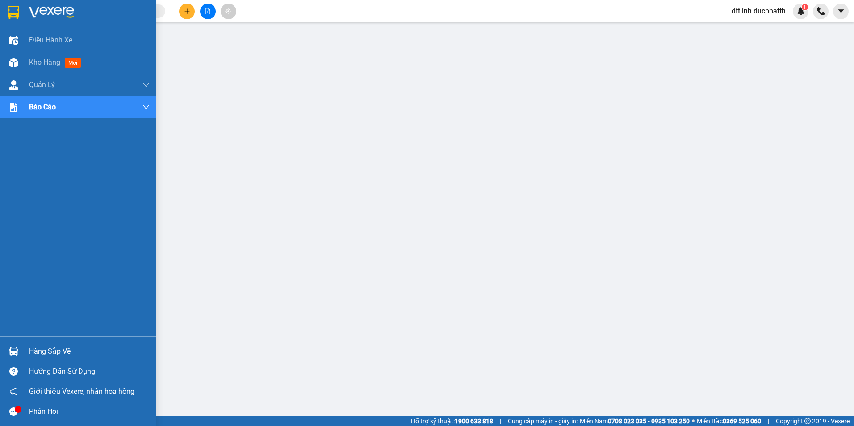
click at [45, 353] on div "Hàng sắp về" at bounding box center [89, 351] width 121 height 13
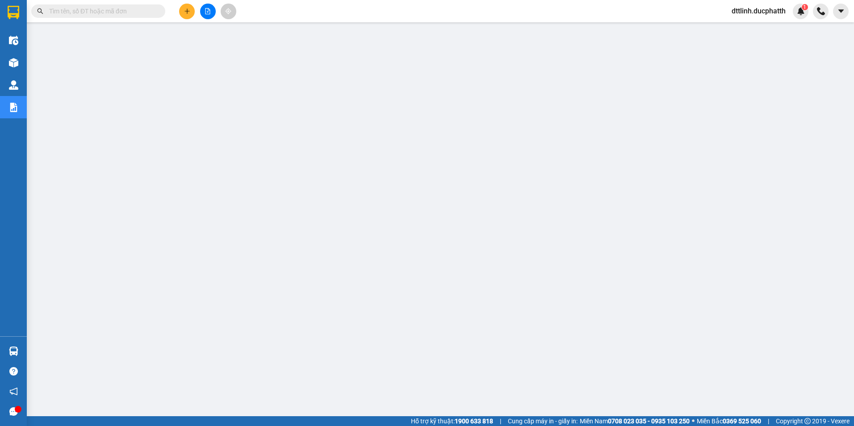
click at [206, 12] on icon "file-add" at bounding box center [208, 11] width 6 height 6
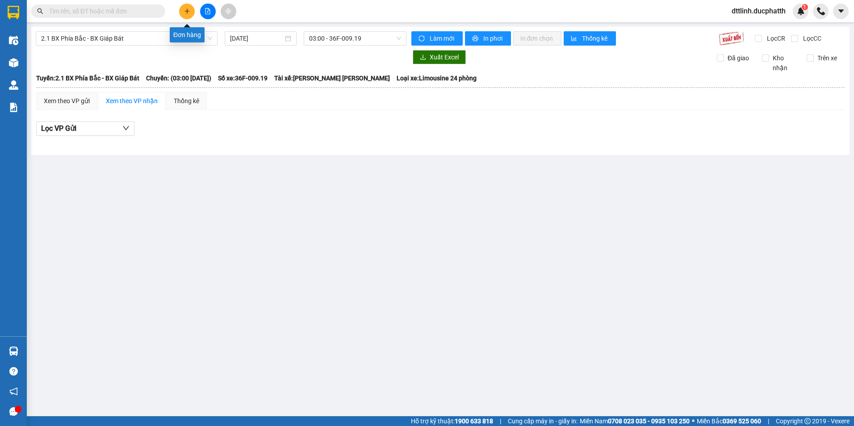
click at [188, 11] on icon "plus" at bounding box center [187, 11] width 6 height 6
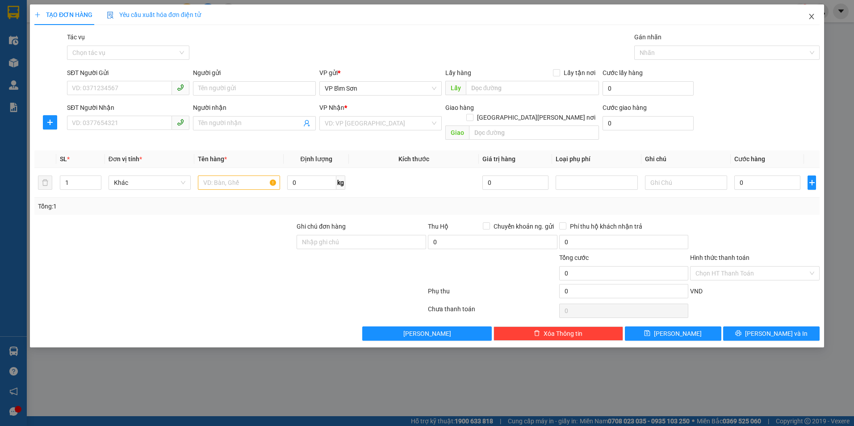
click at [808, 18] on span "Close" at bounding box center [811, 16] width 25 height 25
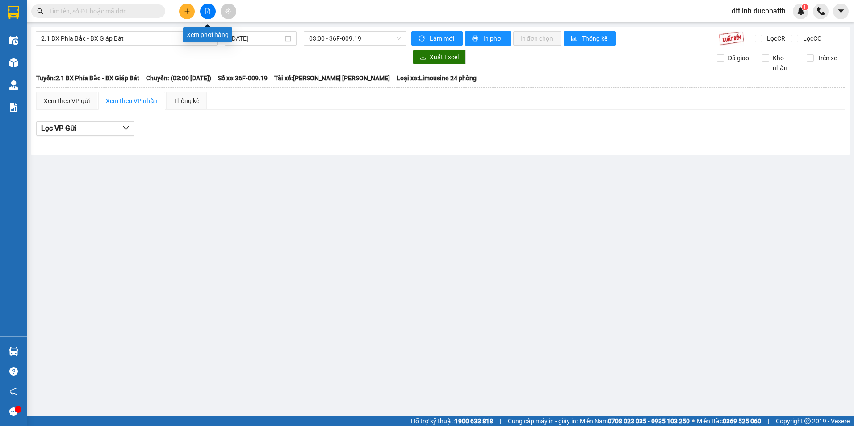
click at [208, 9] on icon "file-add" at bounding box center [208, 11] width 6 height 6
click at [178, 33] on span "2.1 BX Phía Bắc - BX Giáp Bát" at bounding box center [126, 38] width 171 height 13
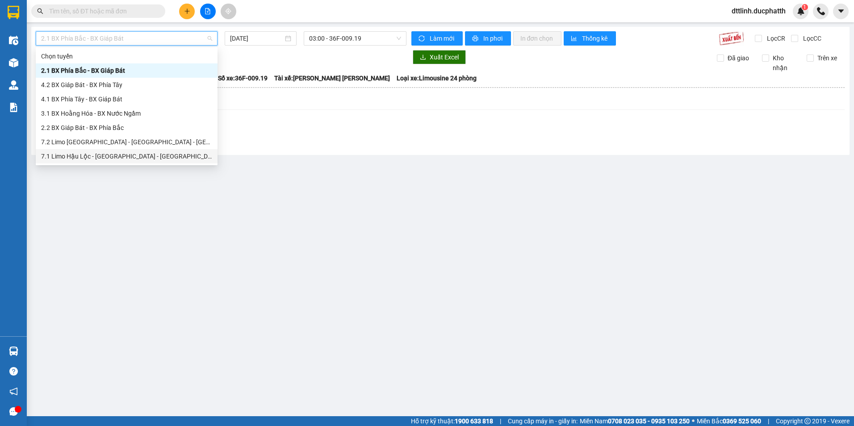
click at [89, 153] on div "7.1 Limo Hậu Lộc - [GEOGRAPHIC_DATA] - [GEOGRAPHIC_DATA]" at bounding box center [126, 156] width 171 height 10
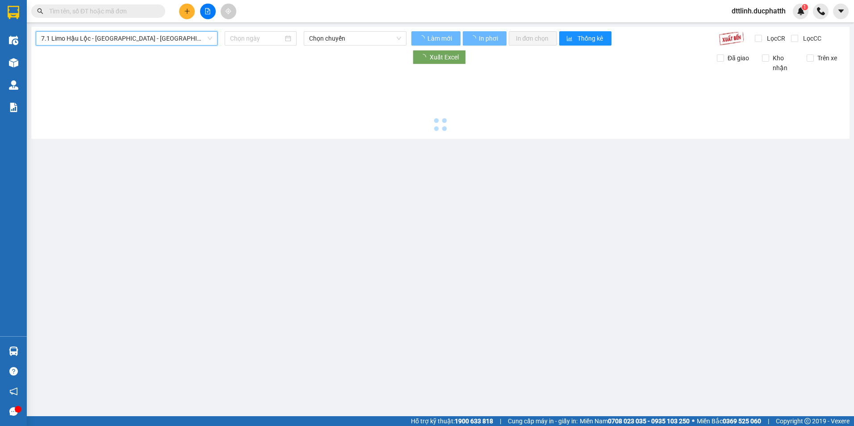
type input "[DATE]"
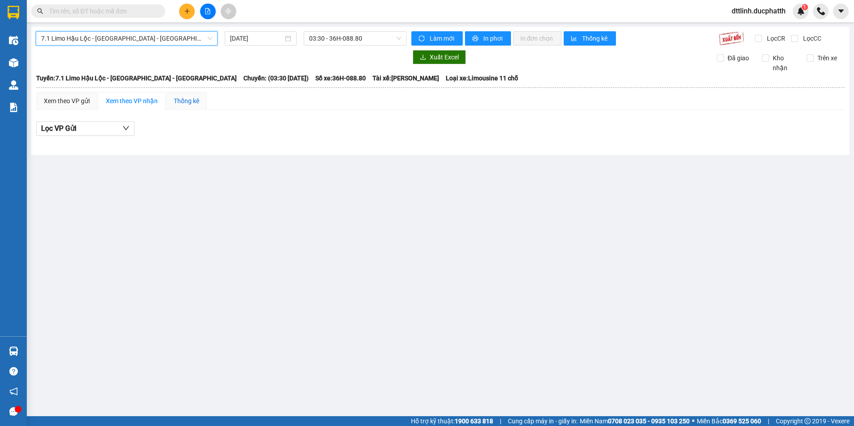
click at [183, 97] on div "Thống kê" at bounding box center [186, 101] width 25 height 10
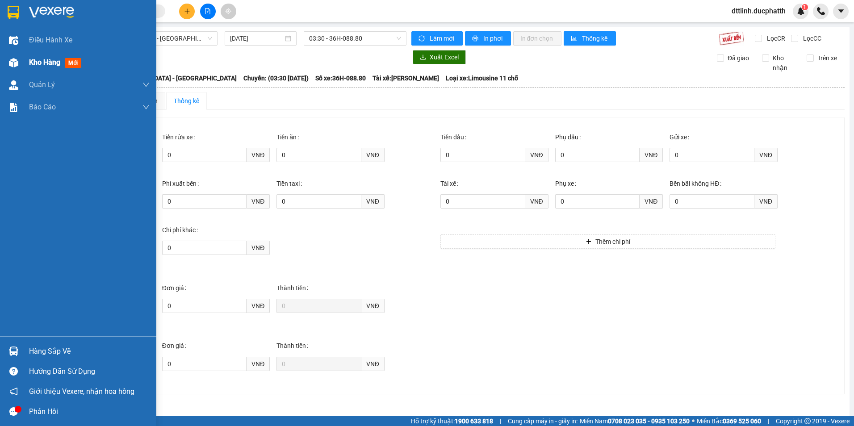
click at [48, 59] on span "Kho hàng" at bounding box center [44, 62] width 31 height 8
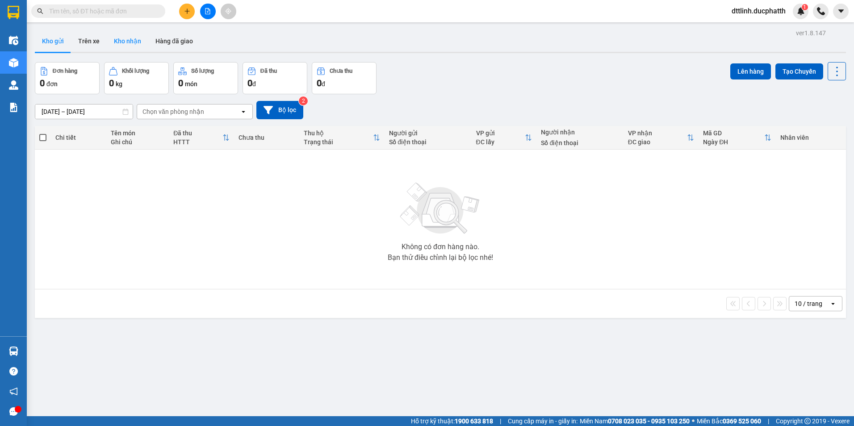
click at [125, 39] on button "Kho nhận" at bounding box center [128, 40] width 42 height 21
click at [91, 40] on button "Trên xe" at bounding box center [89, 40] width 36 height 21
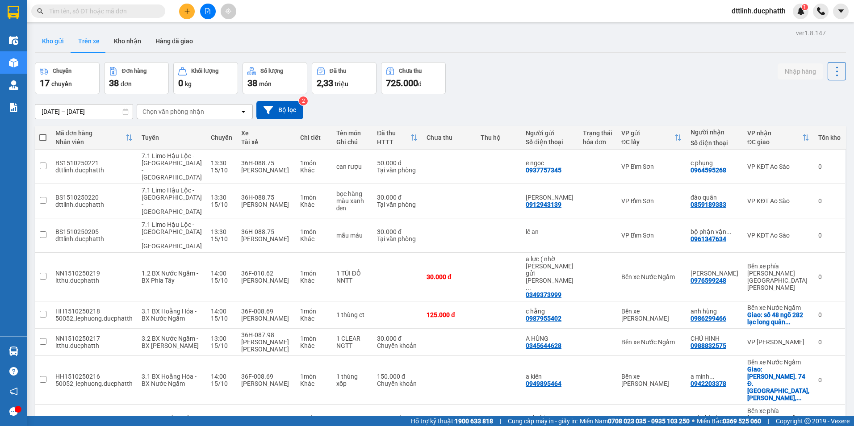
click at [57, 40] on button "Kho gửi" at bounding box center [53, 40] width 36 height 21
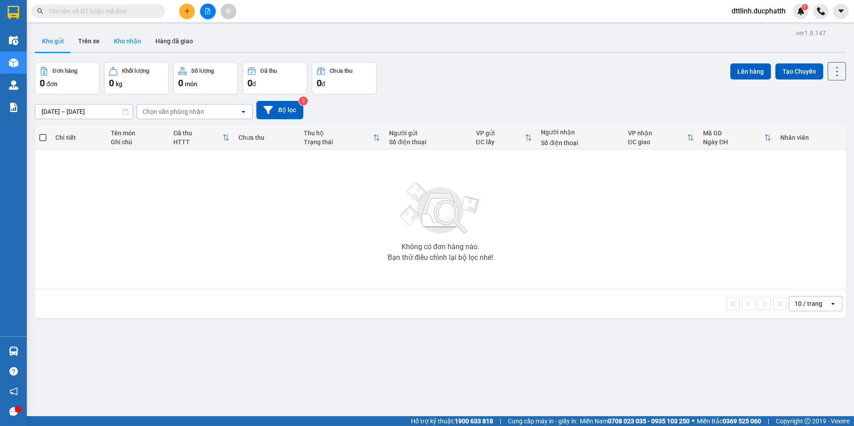
click at [126, 42] on button "Kho nhận" at bounding box center [128, 40] width 42 height 21
click at [100, 41] on button "Trên xe" at bounding box center [89, 40] width 36 height 21
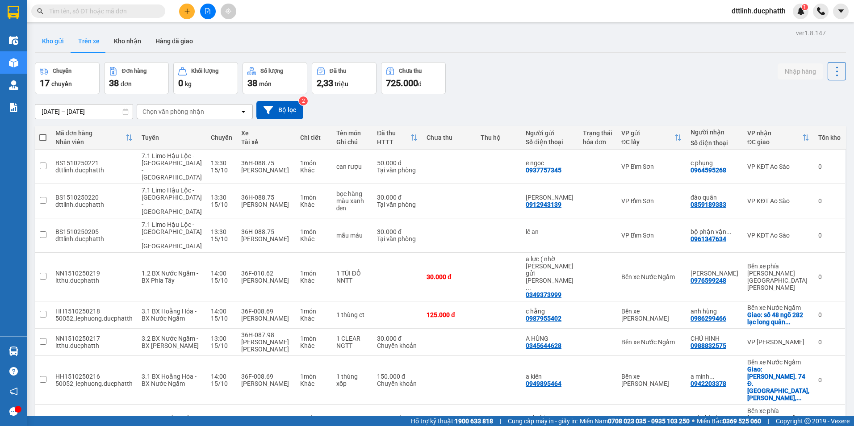
click at [54, 44] on button "Kho gửi" at bounding box center [53, 40] width 36 height 21
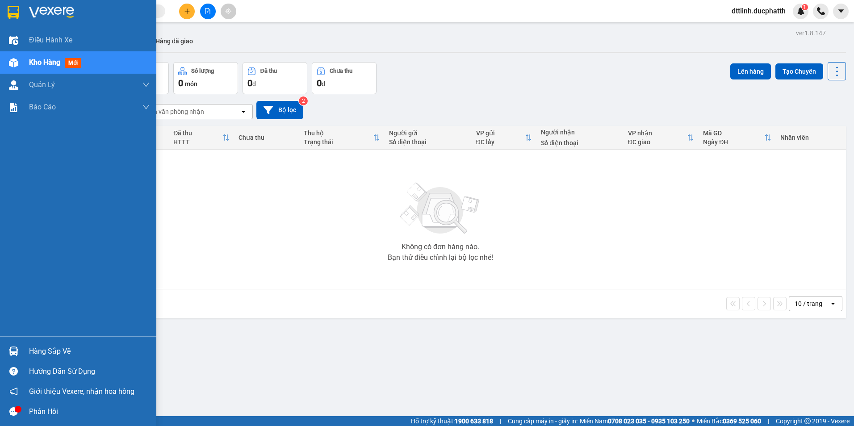
click at [55, 350] on div "Hàng sắp về" at bounding box center [89, 351] width 121 height 13
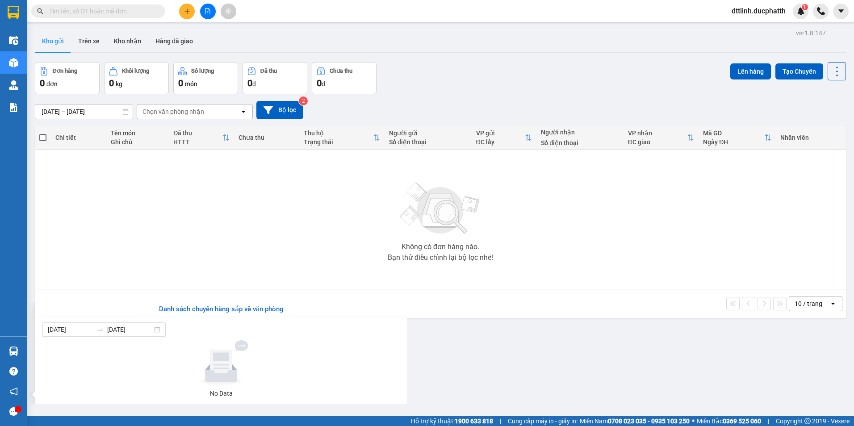
click at [337, 271] on section "Kết quả tìm kiếm ( 0 ) Bộ lọc No Data dttlinh.ducphatth 1 Điều hành xe Kho hàng…" at bounding box center [427, 213] width 854 height 426
